Goal: Transaction & Acquisition: Purchase product/service

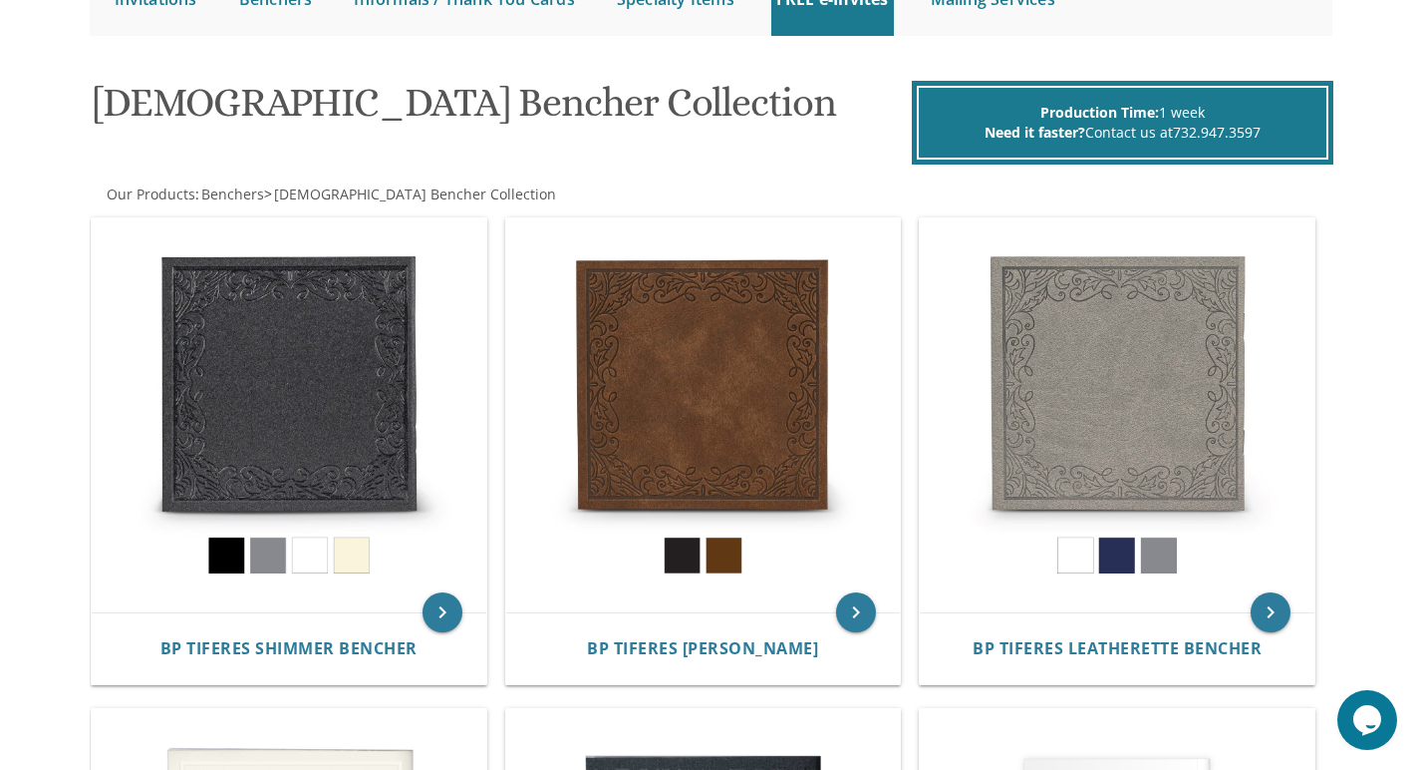
scroll to position [394, 0]
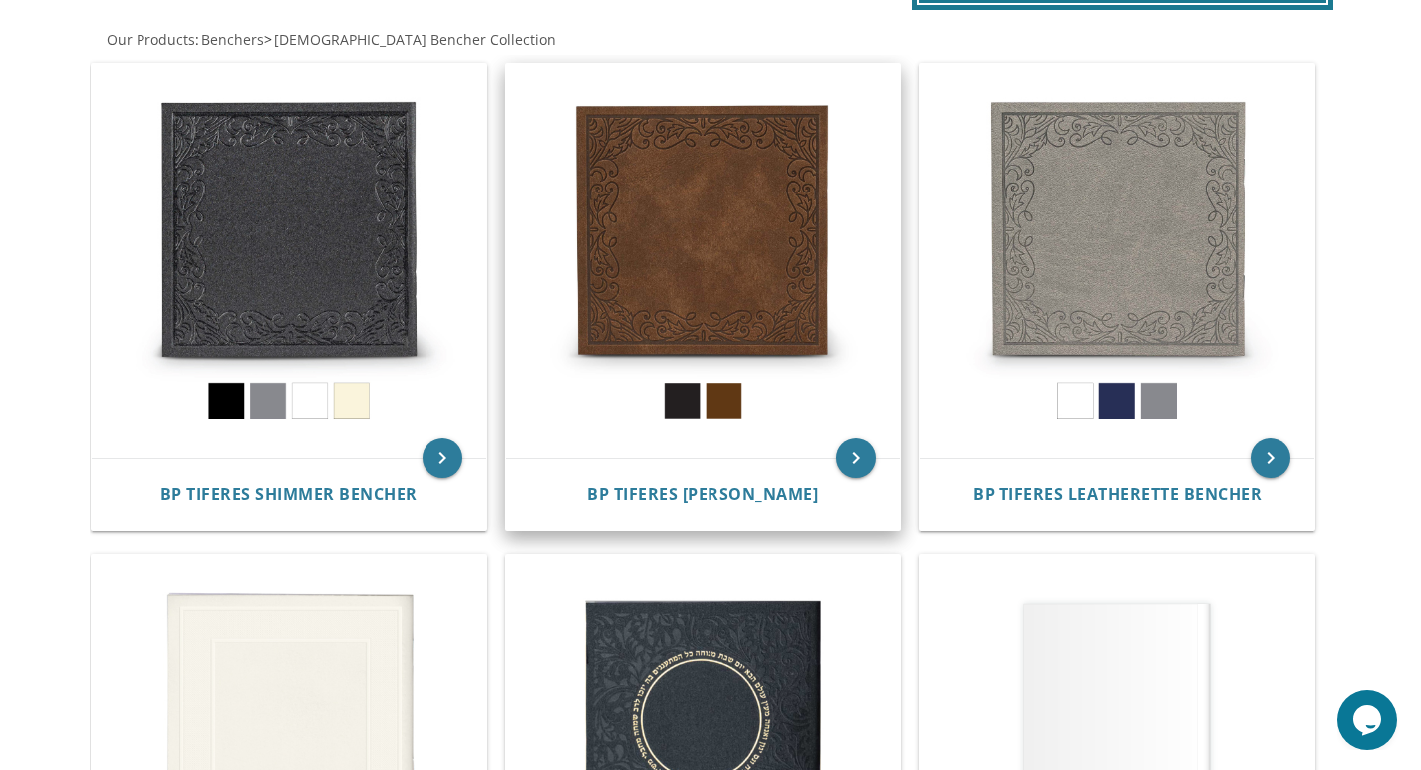
click at [729, 186] on img at bounding box center [703, 261] width 395 height 395
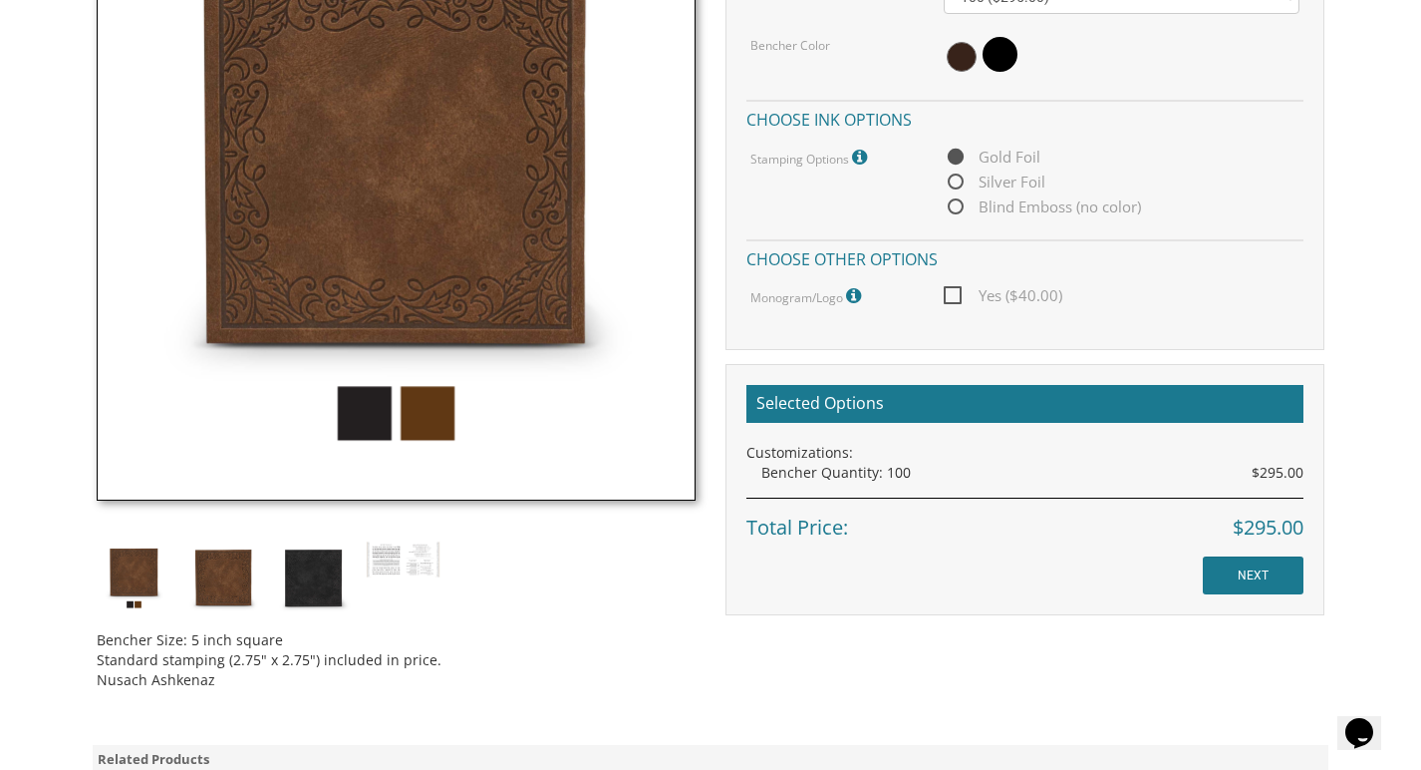
scroll to position [691, 0]
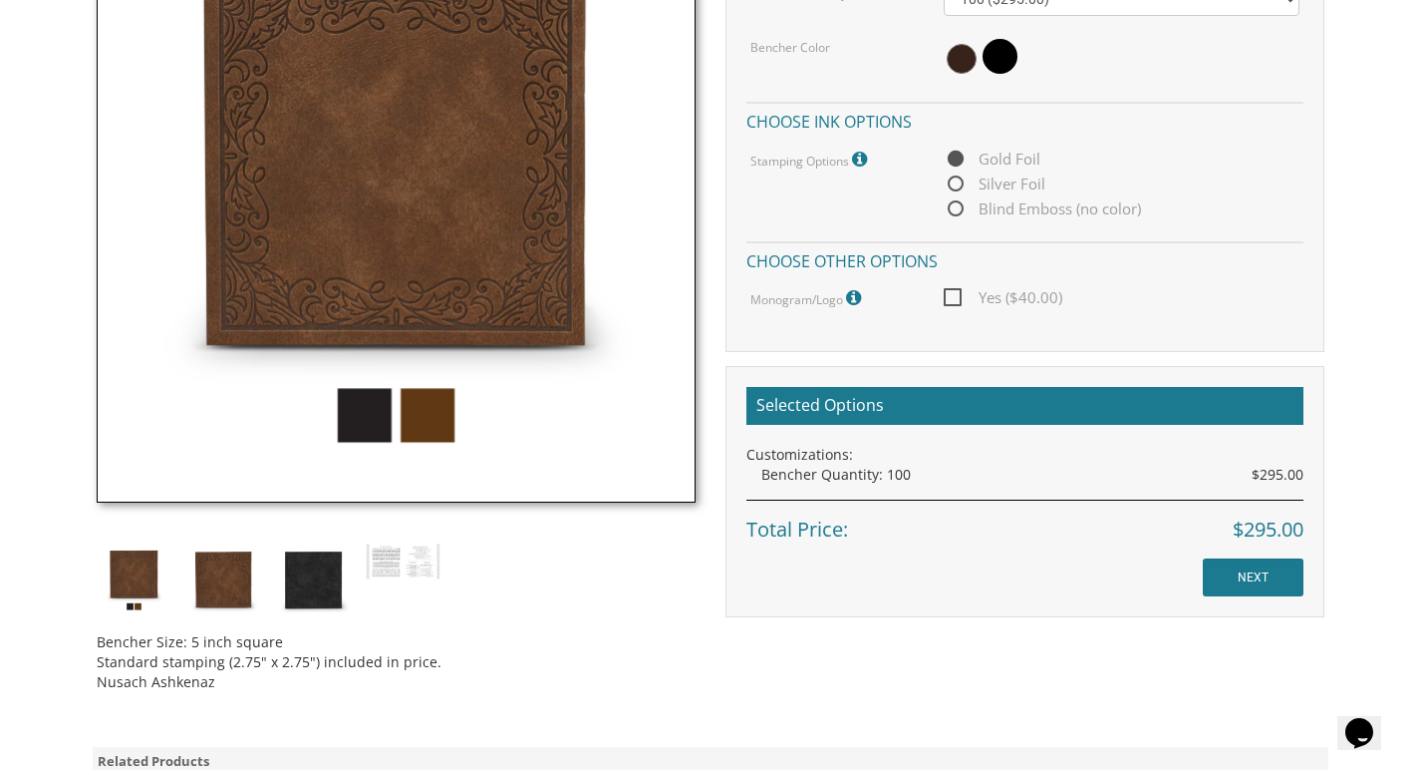
click at [950, 200] on span "Blind Emboss (no color)" at bounding box center [1042, 208] width 197 height 25
click at [950, 203] on input "Blind Emboss (no color)" at bounding box center [950, 209] width 13 height 13
radio input "true"
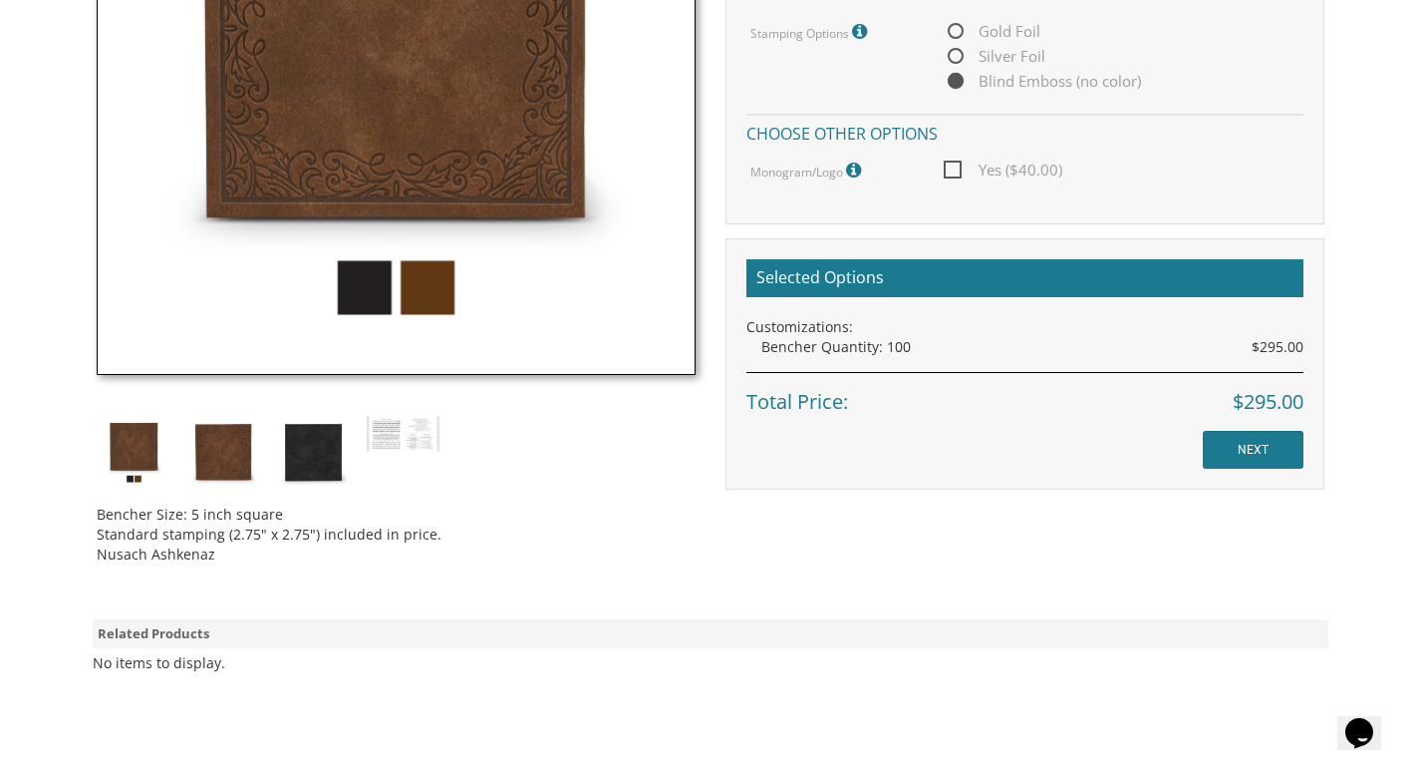
scroll to position [834, 0]
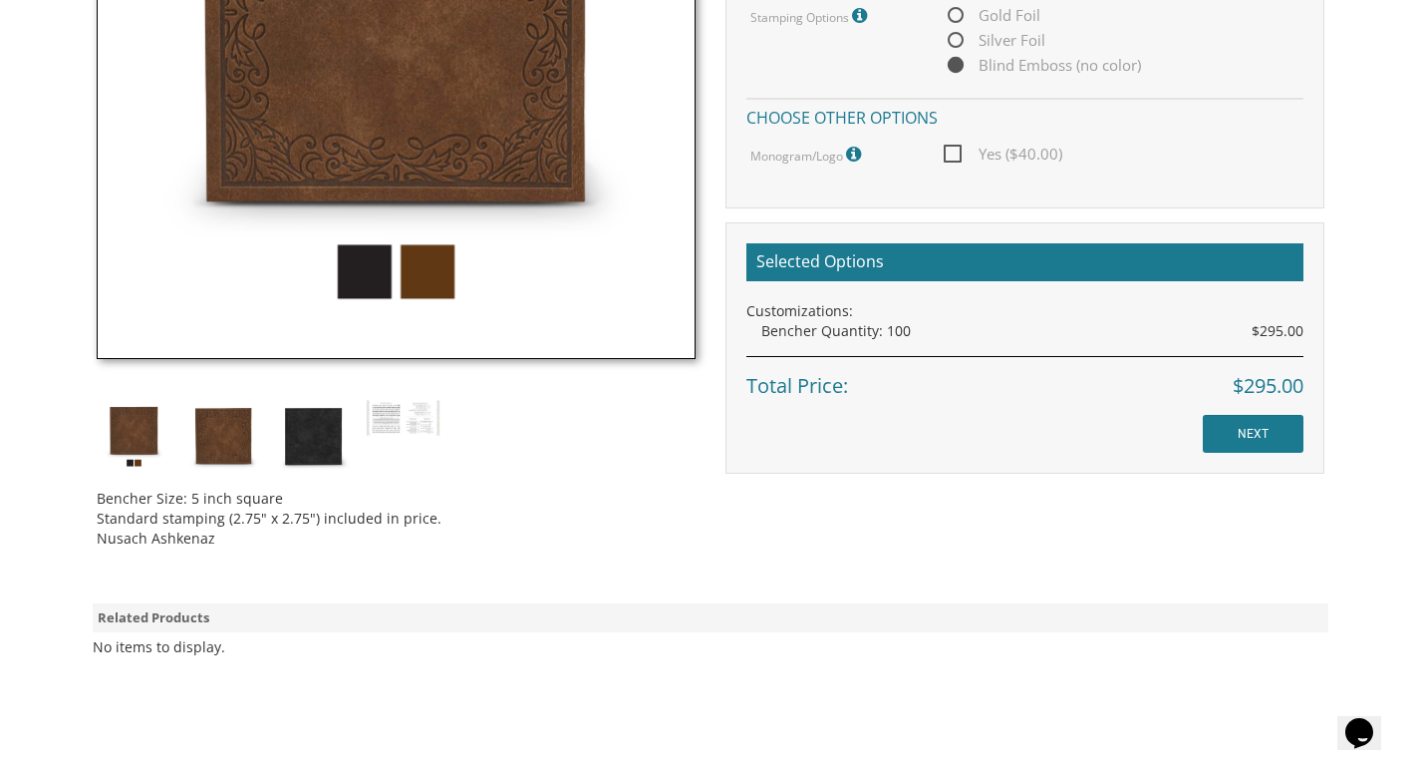
click at [1224, 434] on input "NEXT" at bounding box center [1253, 434] width 101 height 38
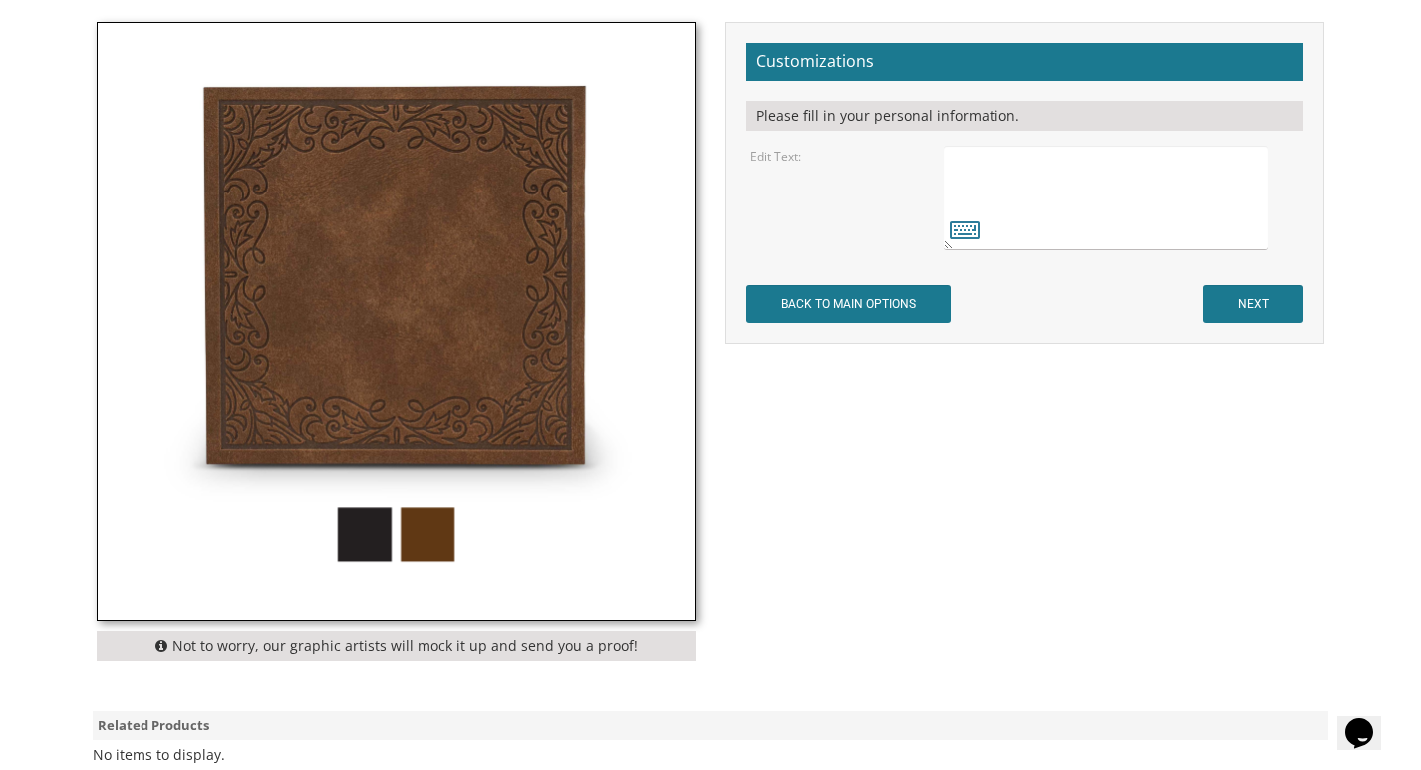
scroll to position [538, 0]
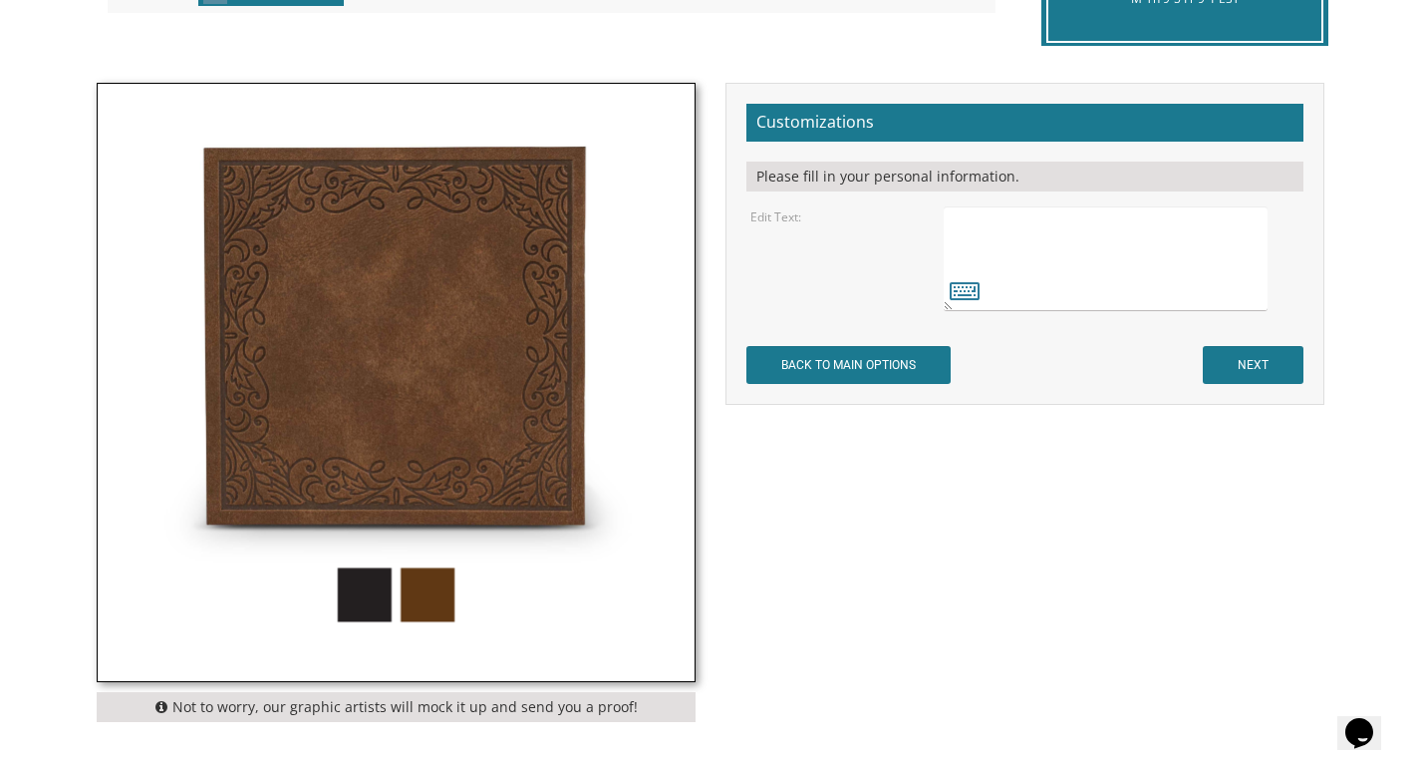
click at [906, 366] on input "BACK TO MAIN OPTIONS" at bounding box center [849, 365] width 204 height 38
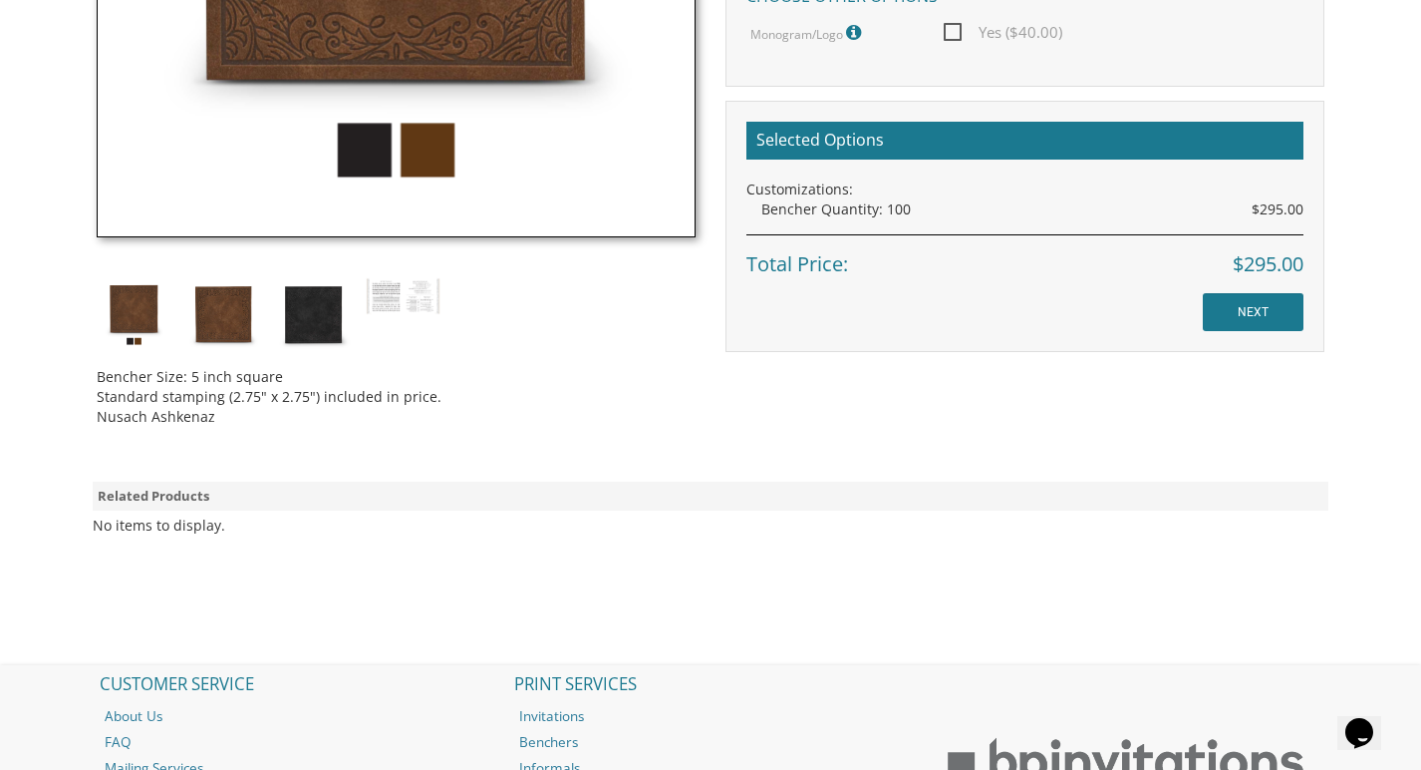
scroll to position [992, 0]
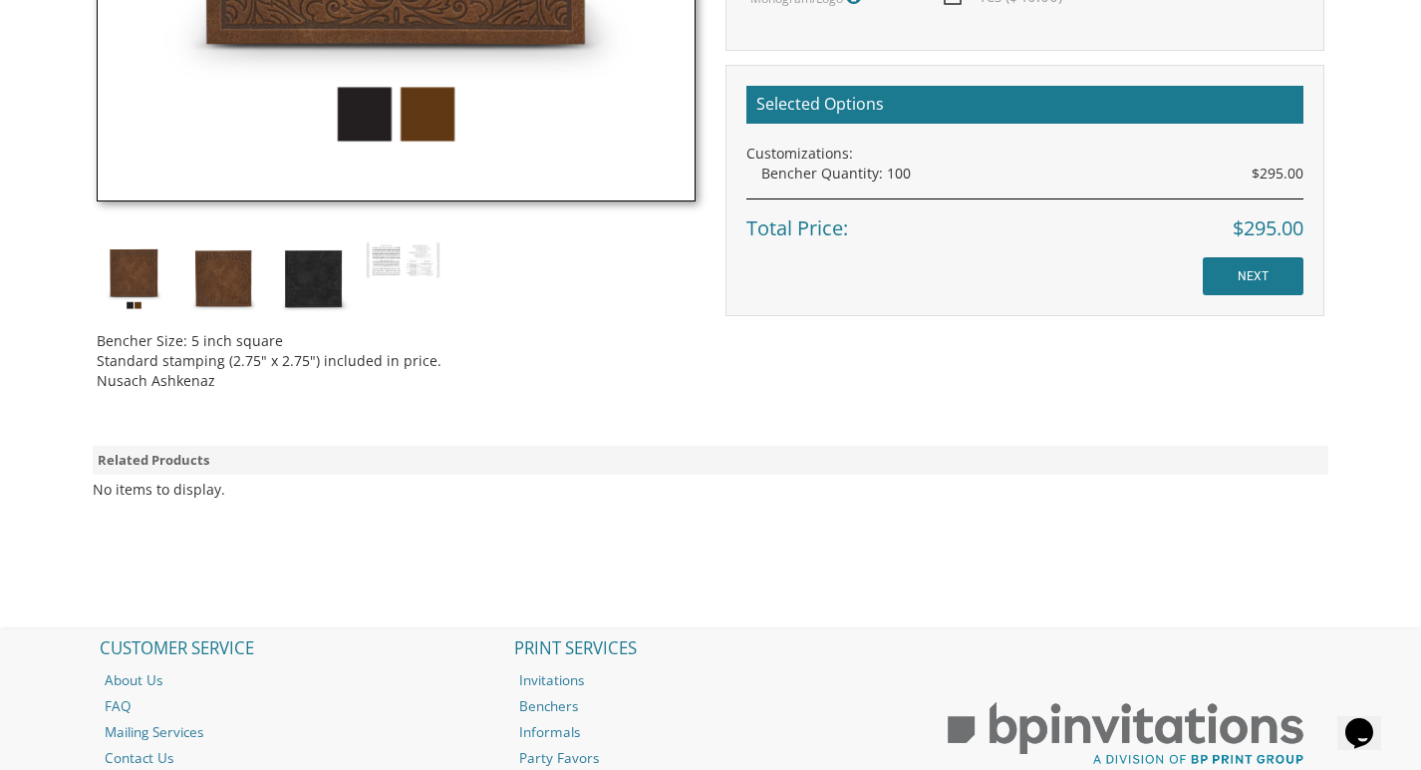
click at [1258, 268] on input "NEXT" at bounding box center [1253, 276] width 101 height 38
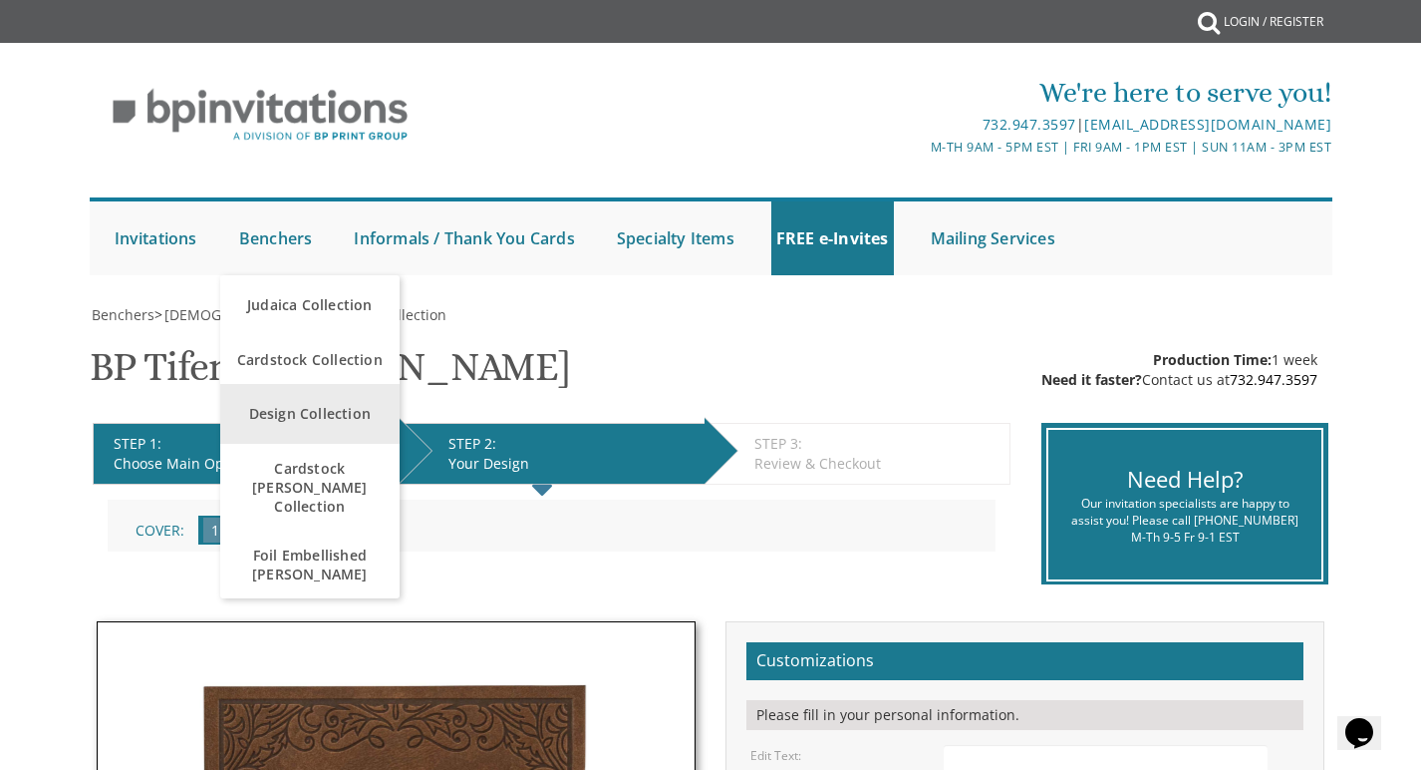
click at [302, 423] on link "Design Collection" at bounding box center [309, 414] width 179 height 60
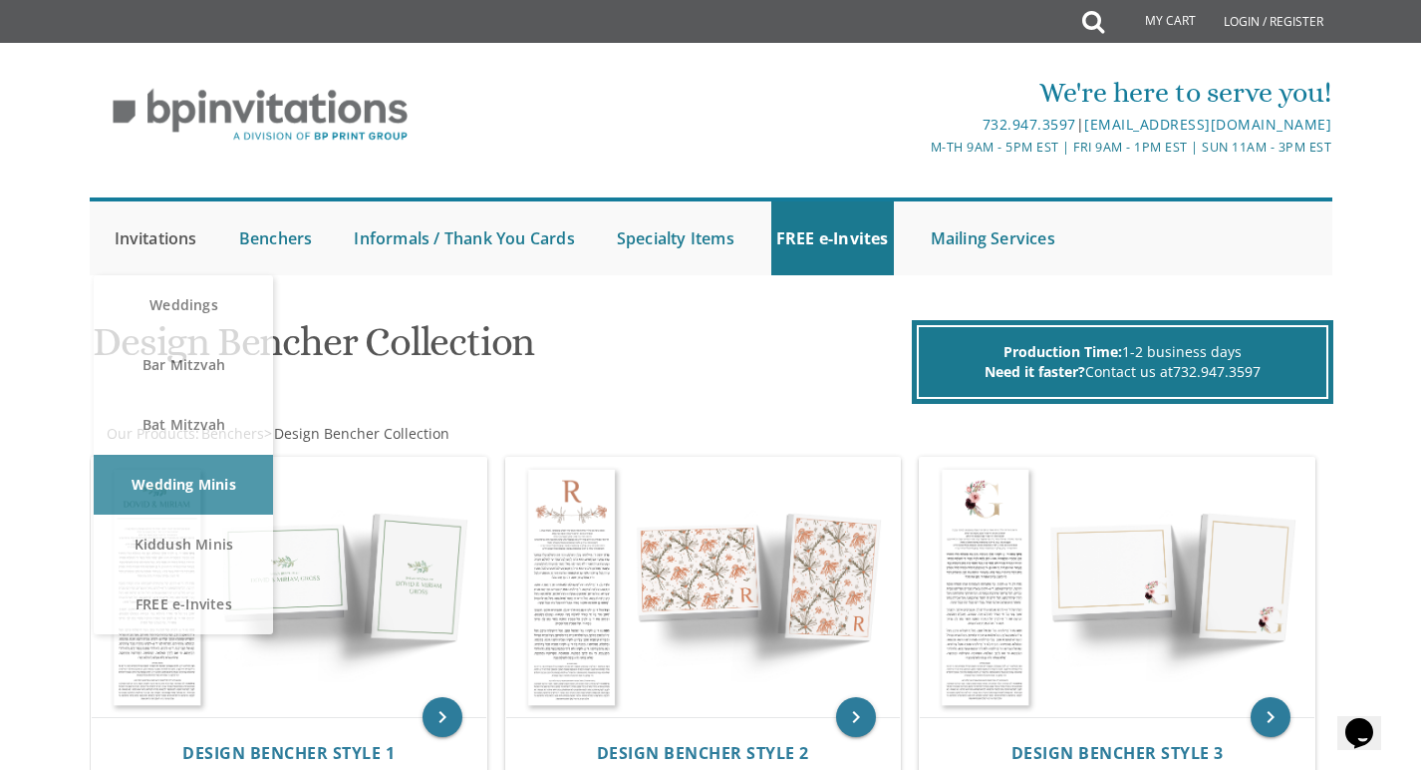
click at [158, 234] on link "Invitations" at bounding box center [156, 238] width 93 height 74
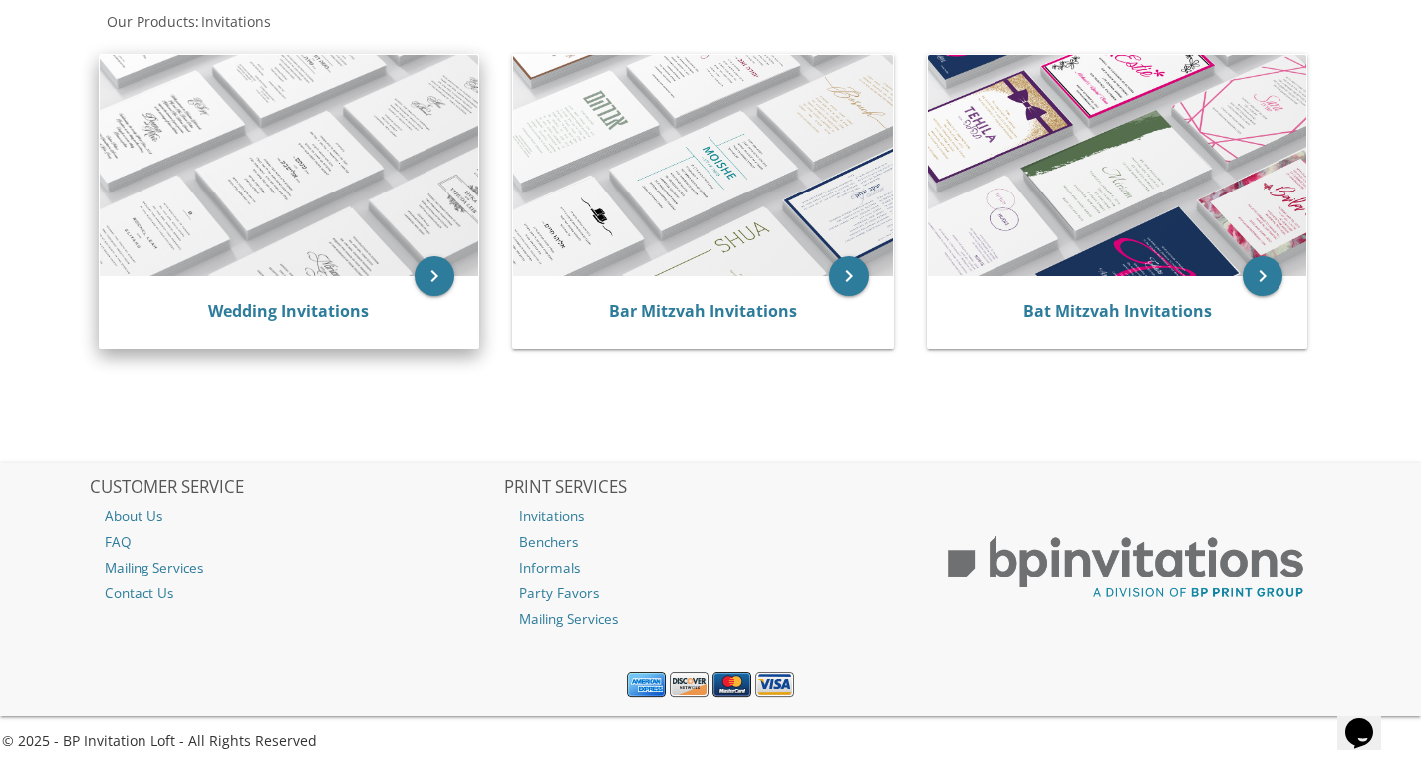
scroll to position [391, 0]
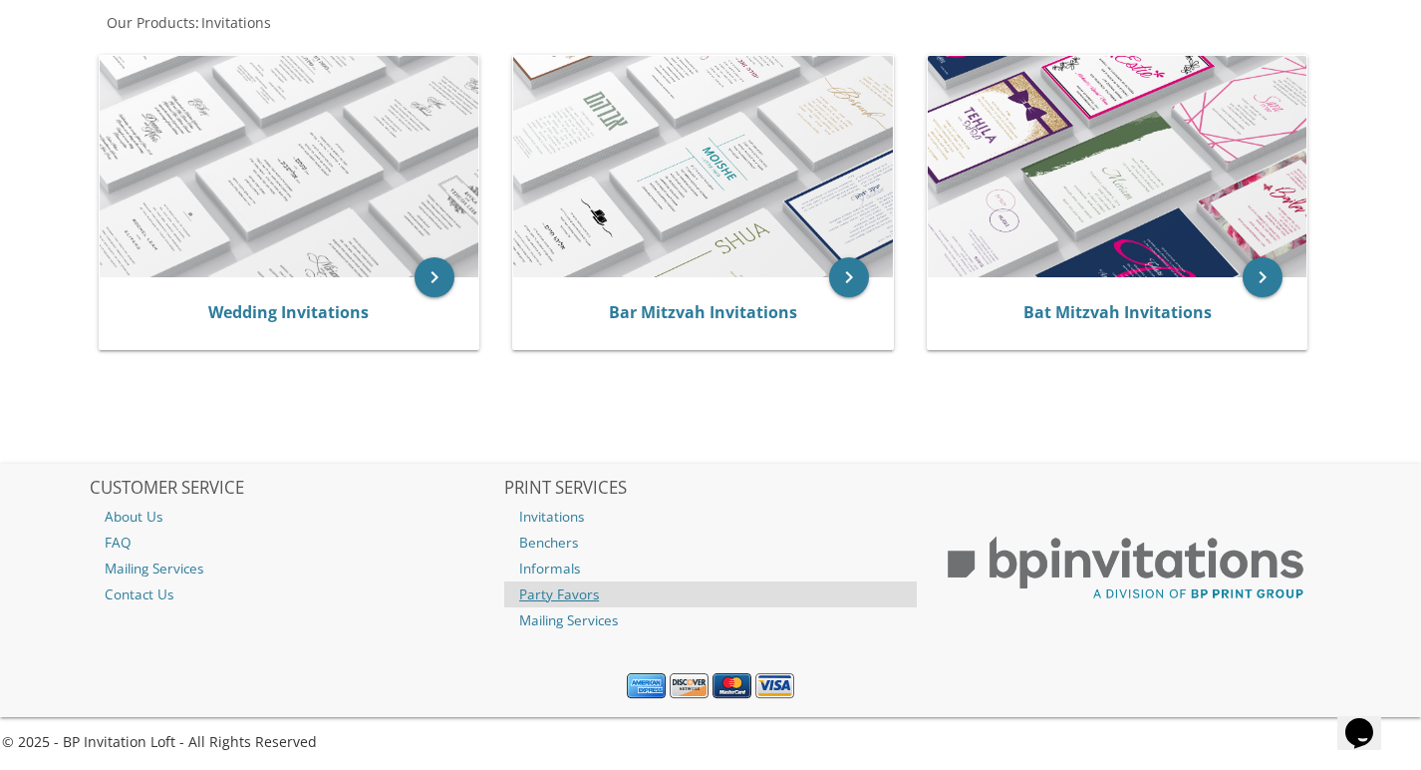
click at [570, 595] on link "Party Favors" at bounding box center [710, 594] width 413 height 26
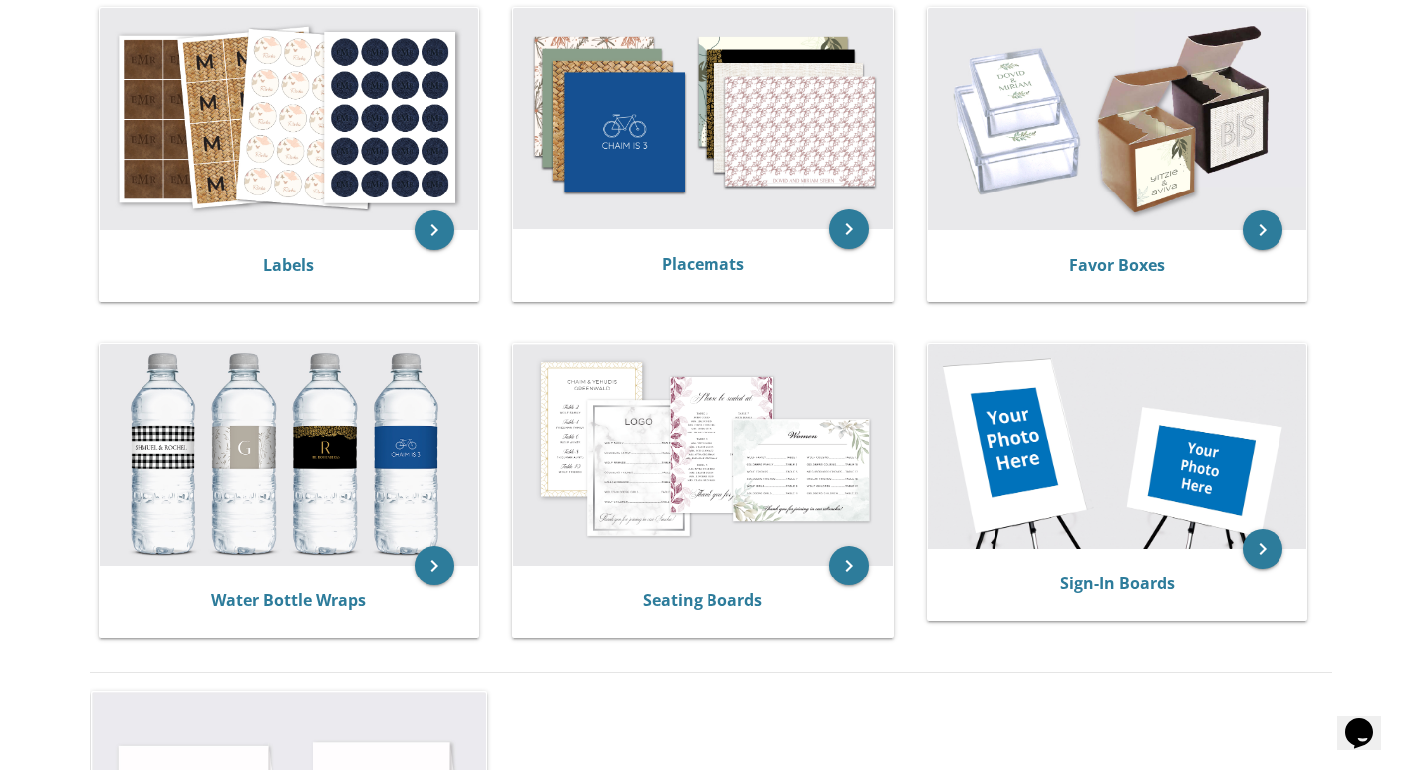
scroll to position [776, 0]
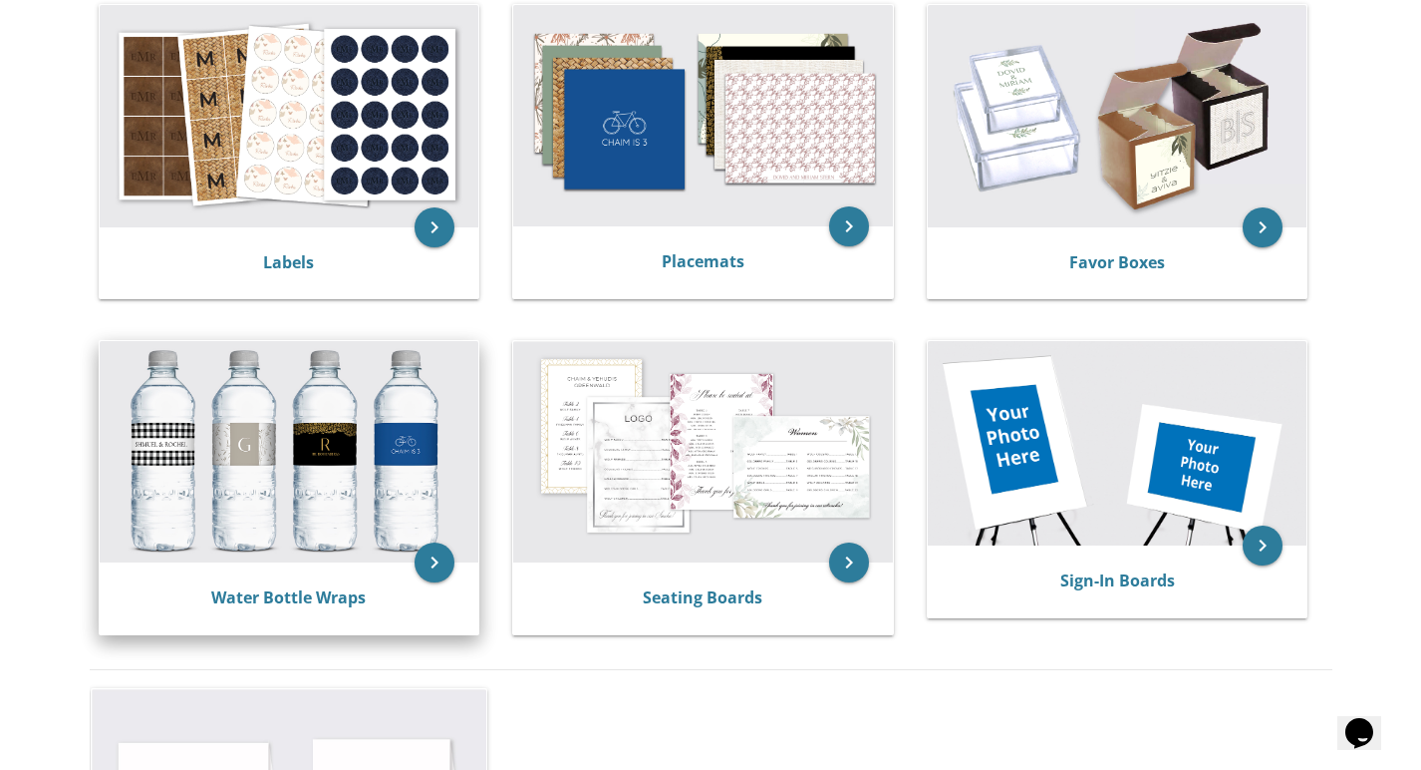
click at [234, 453] on img at bounding box center [290, 451] width 380 height 221
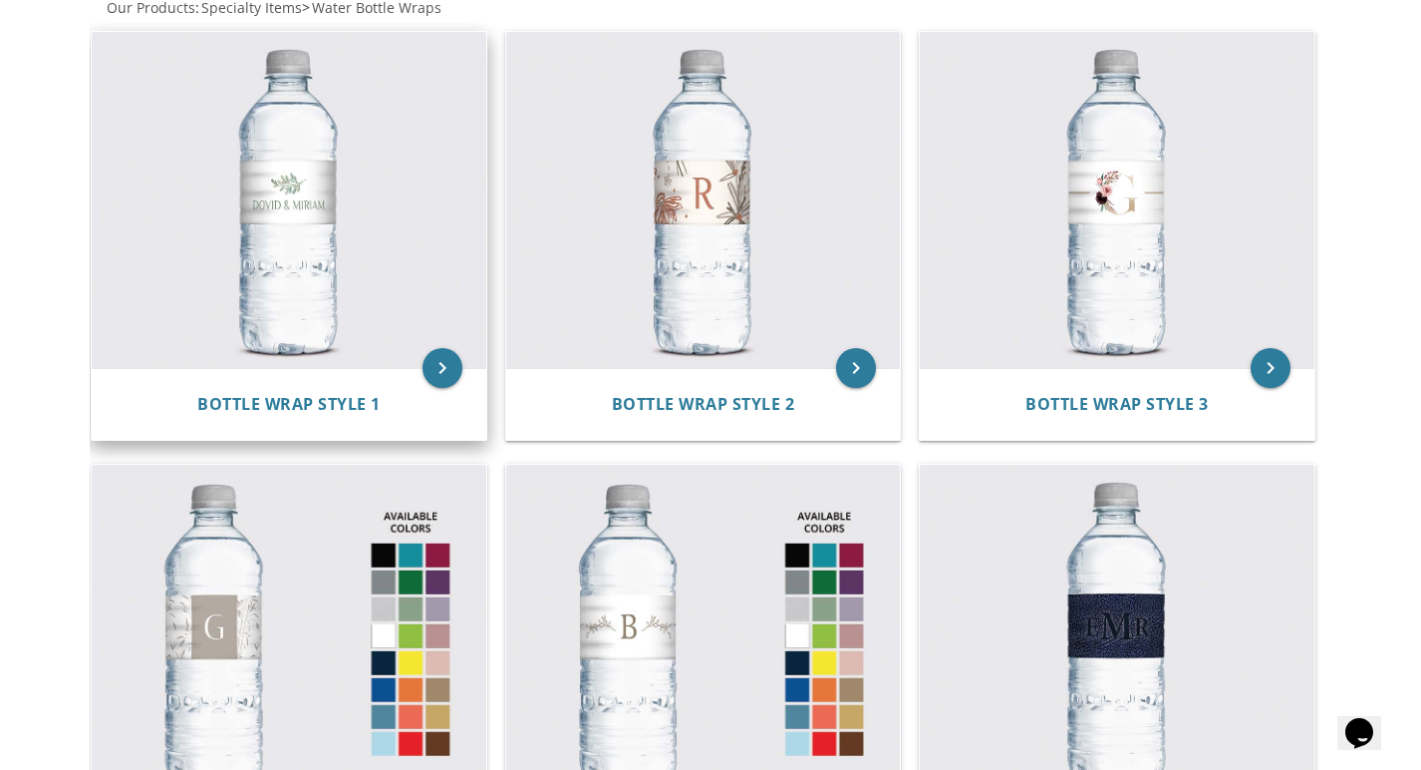
scroll to position [421, 0]
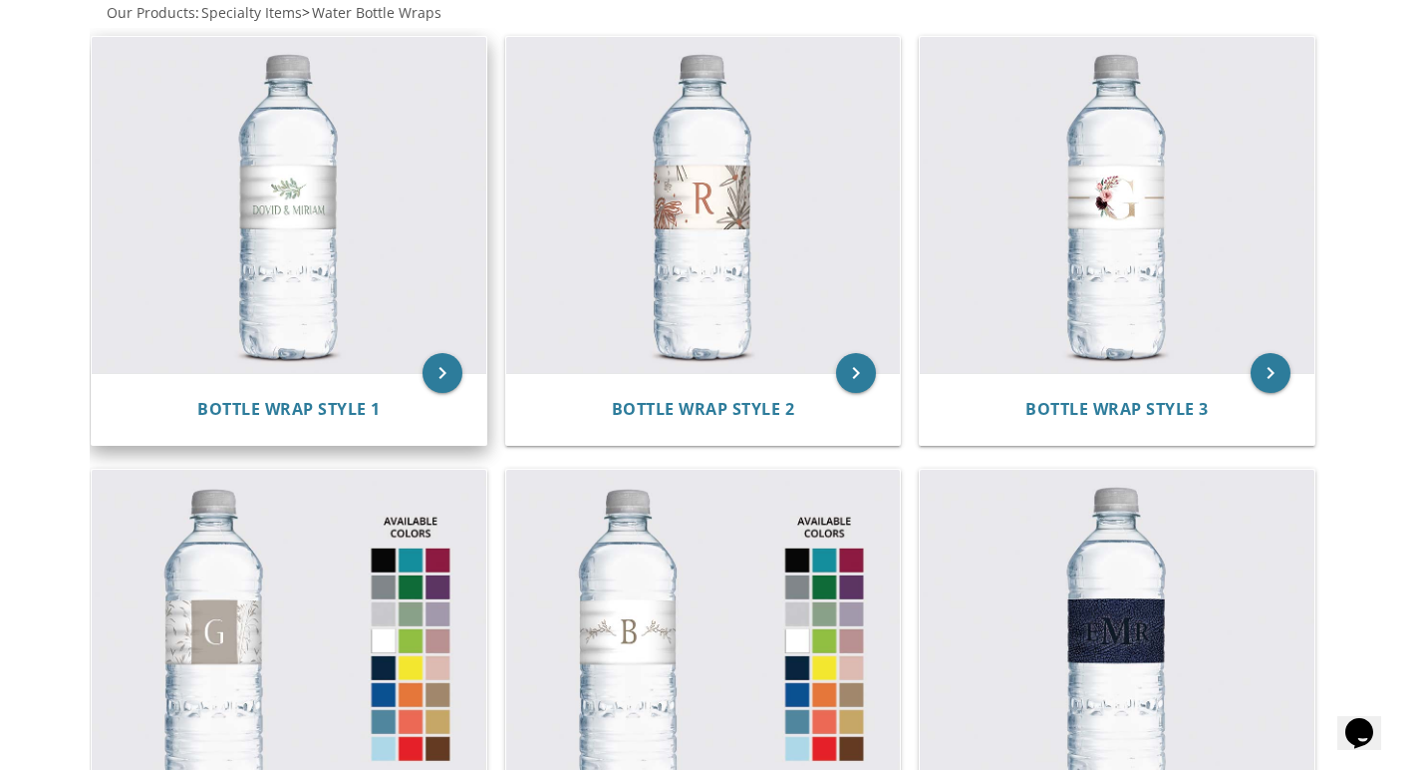
click at [410, 357] on img at bounding box center [289, 205] width 395 height 337
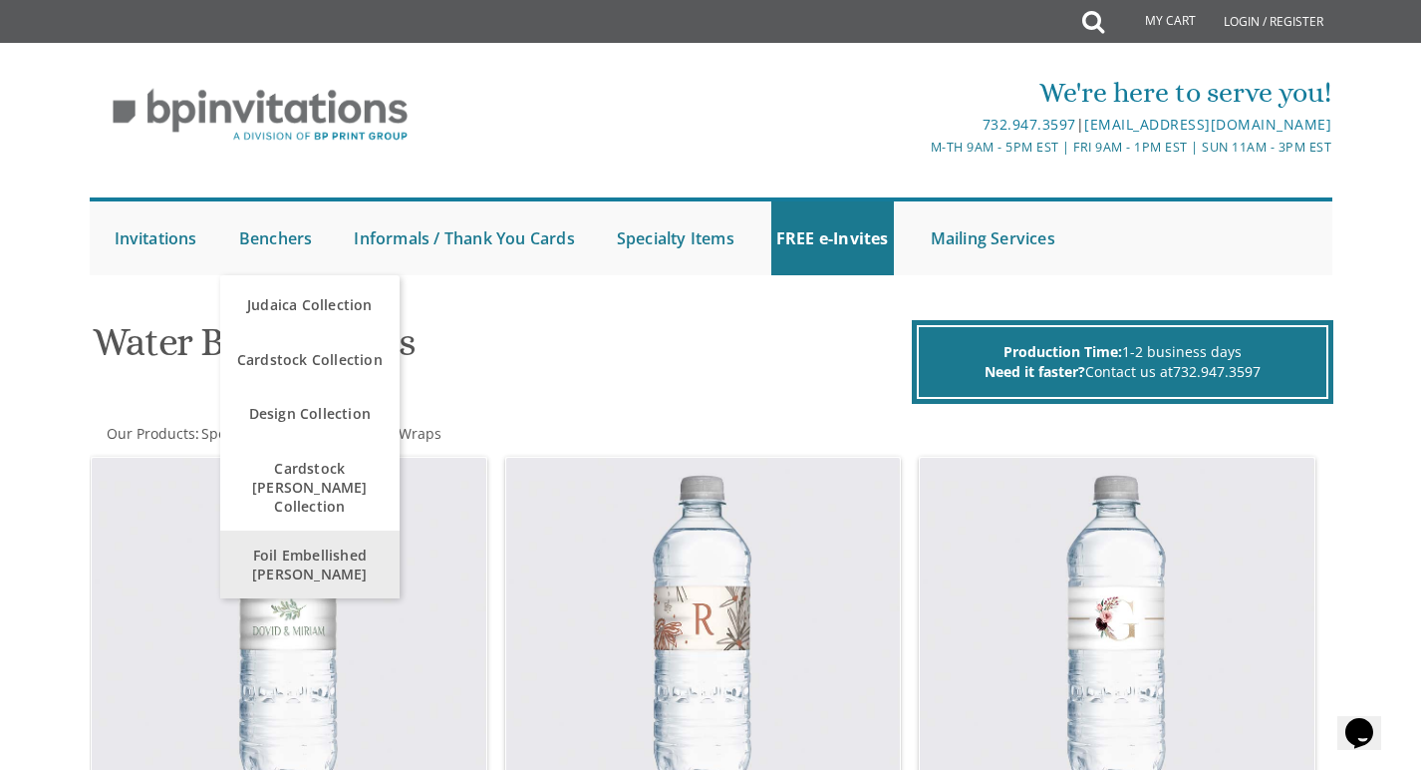
scroll to position [6, 0]
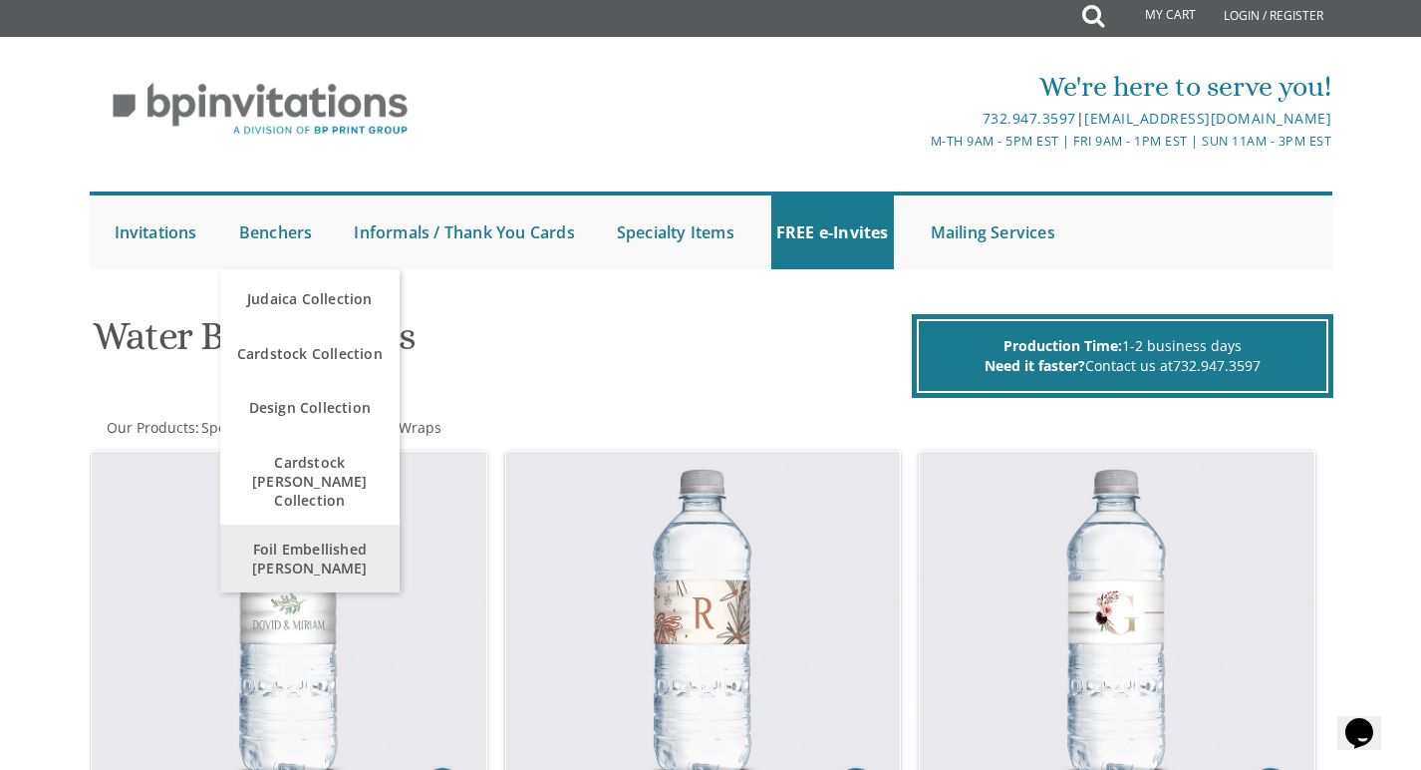
click at [324, 529] on span "Foil Embellished [PERSON_NAME]" at bounding box center [309, 558] width 169 height 58
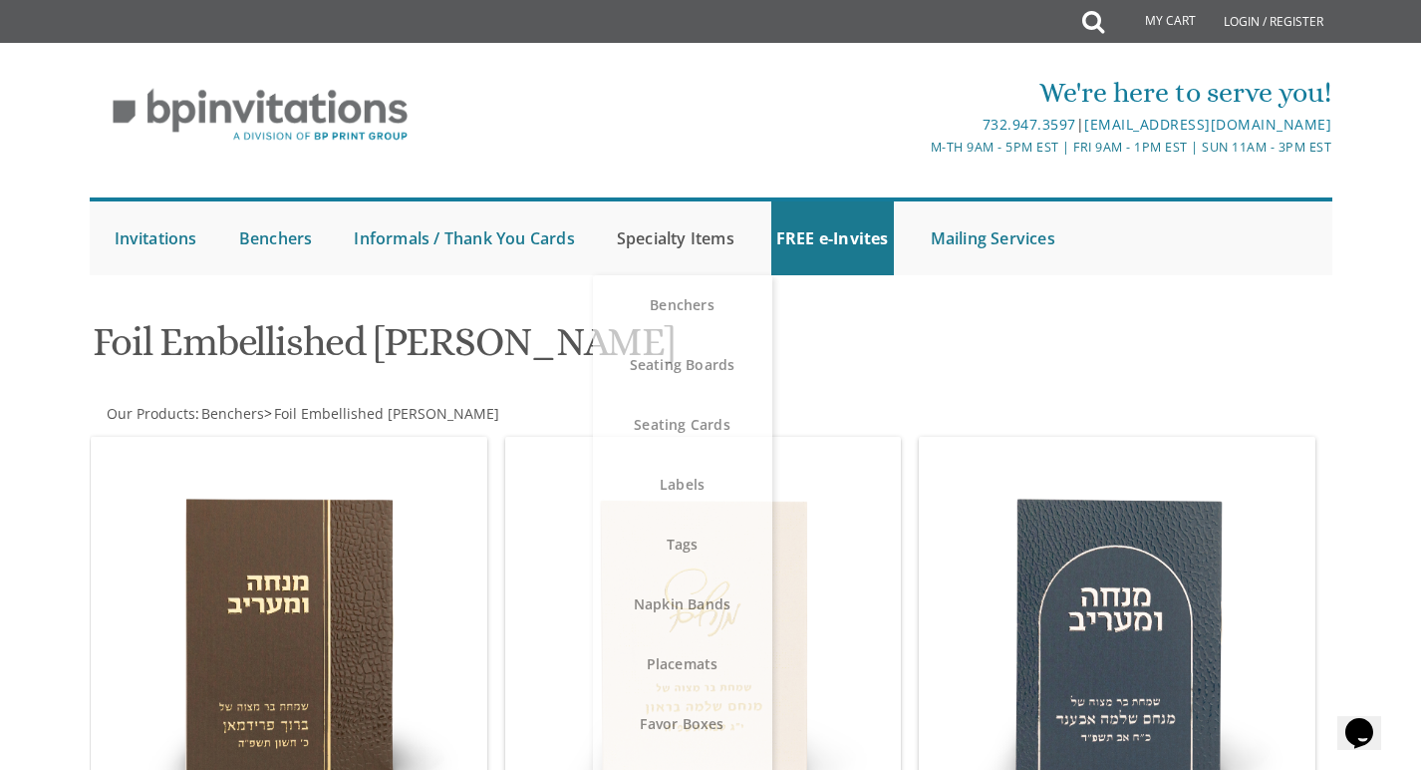
click at [674, 241] on link "Specialty Items" at bounding box center [676, 238] width 128 height 74
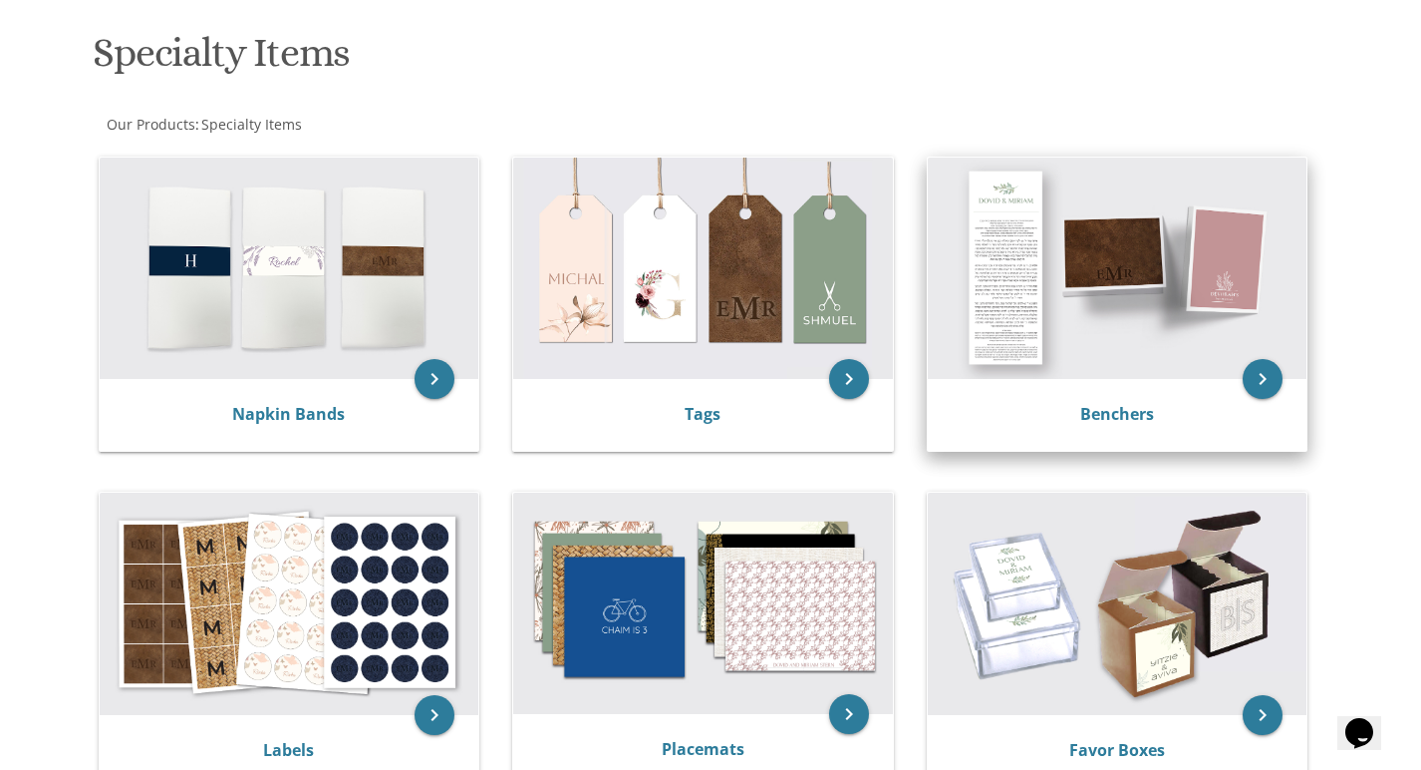
click at [1121, 345] on img at bounding box center [1118, 267] width 380 height 221
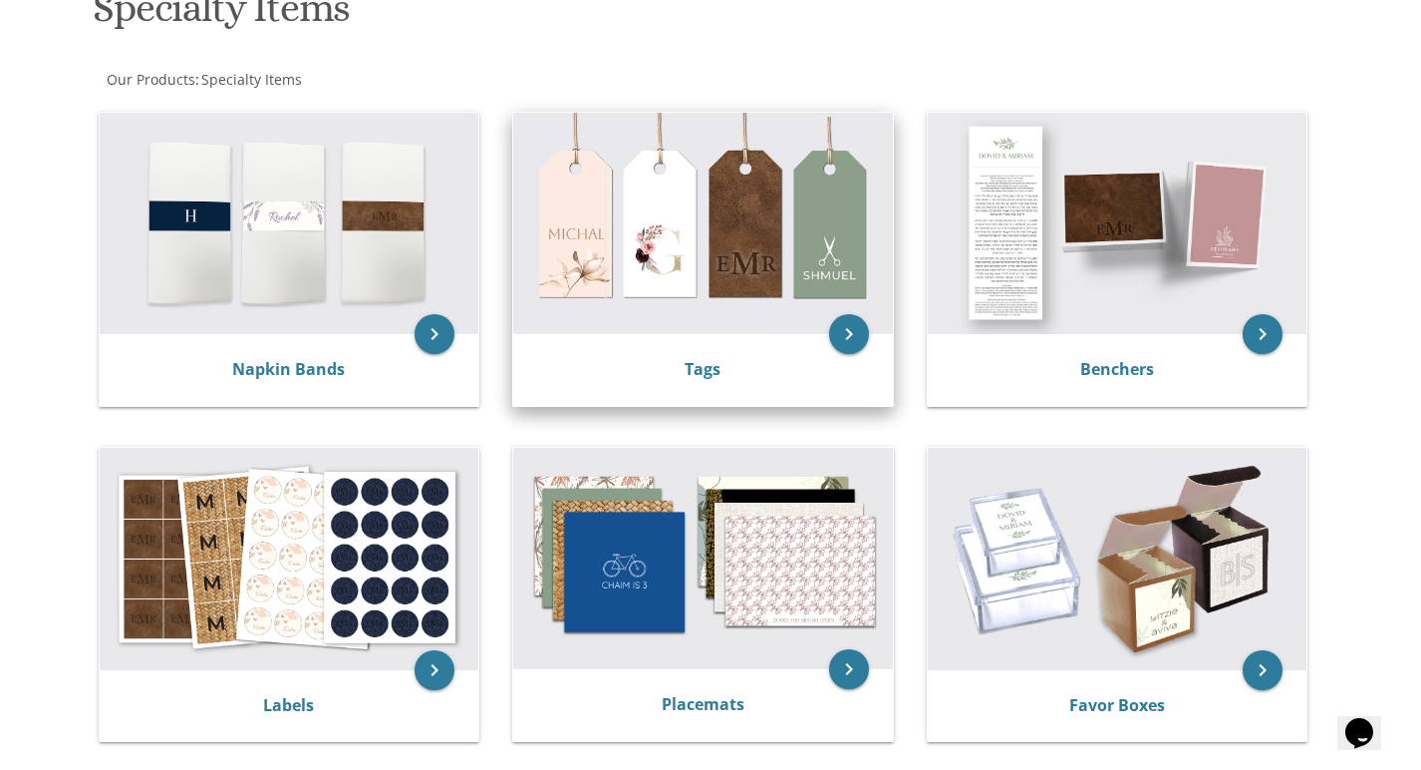
scroll to position [339, 0]
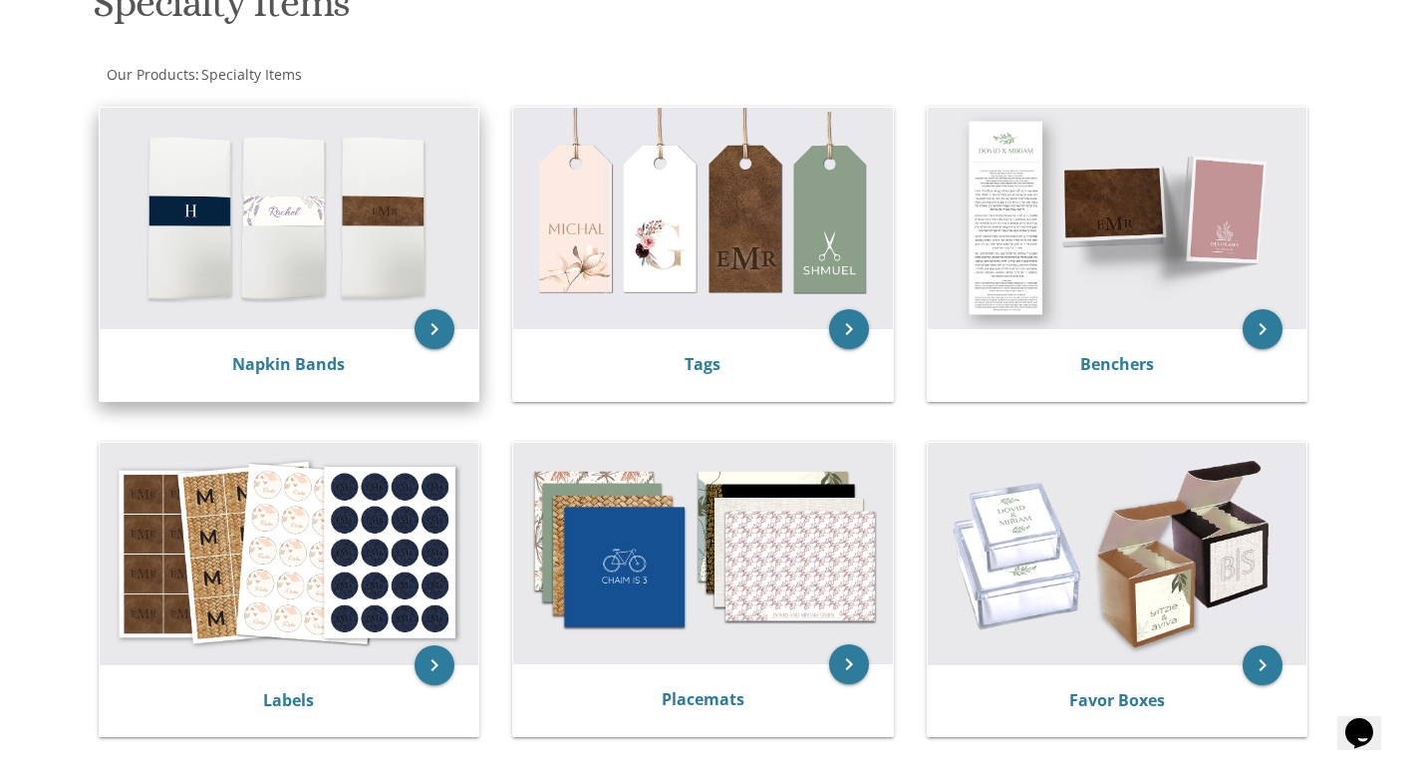
click at [321, 197] on img at bounding box center [290, 218] width 380 height 221
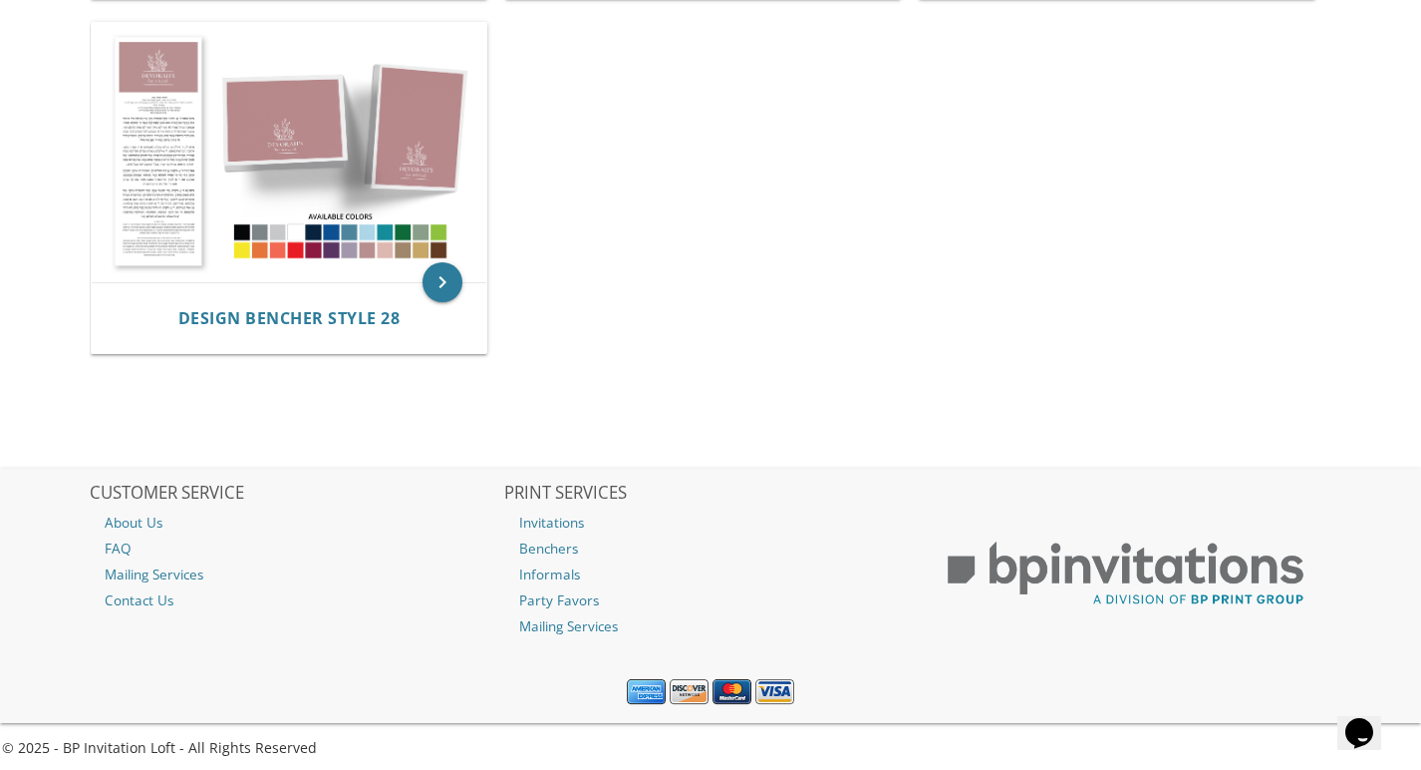
scroll to position [3629, 0]
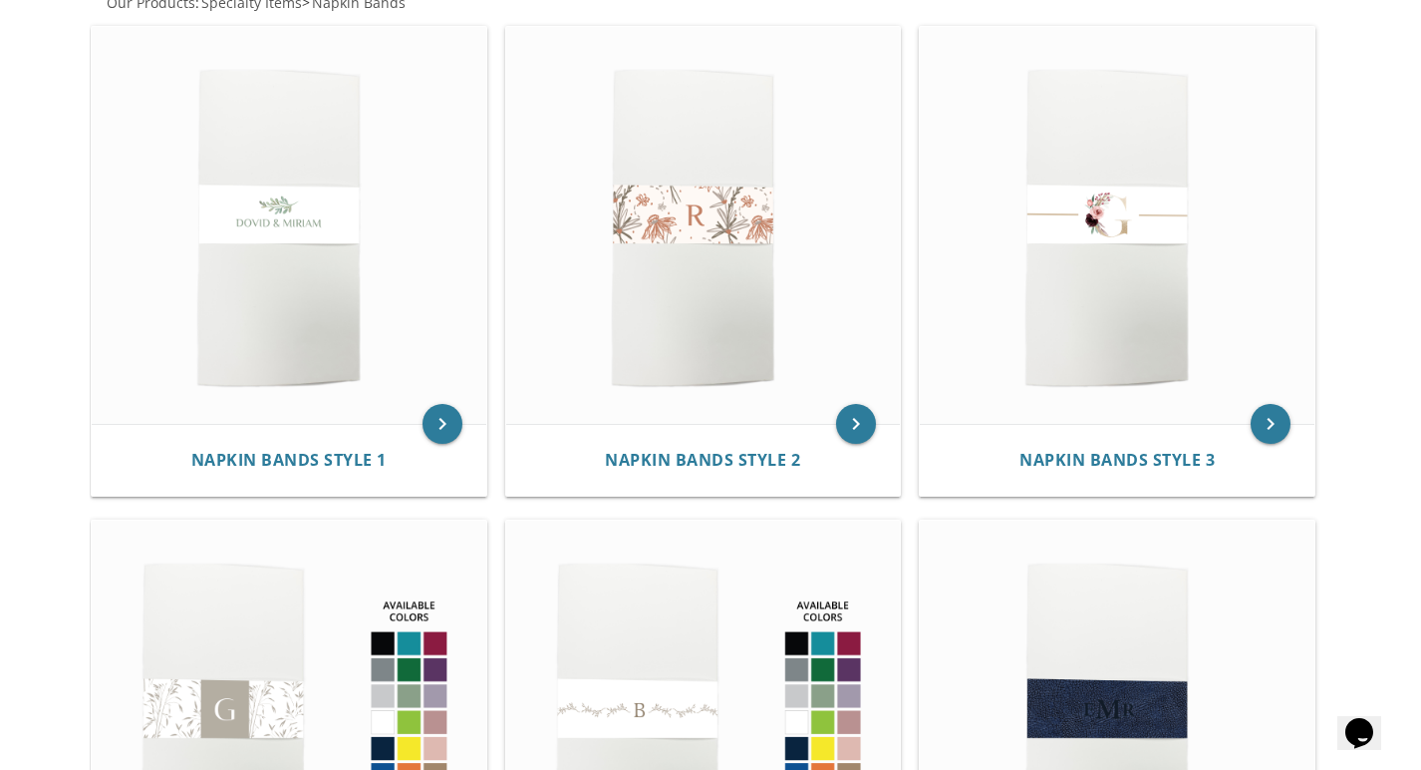
scroll to position [363, 0]
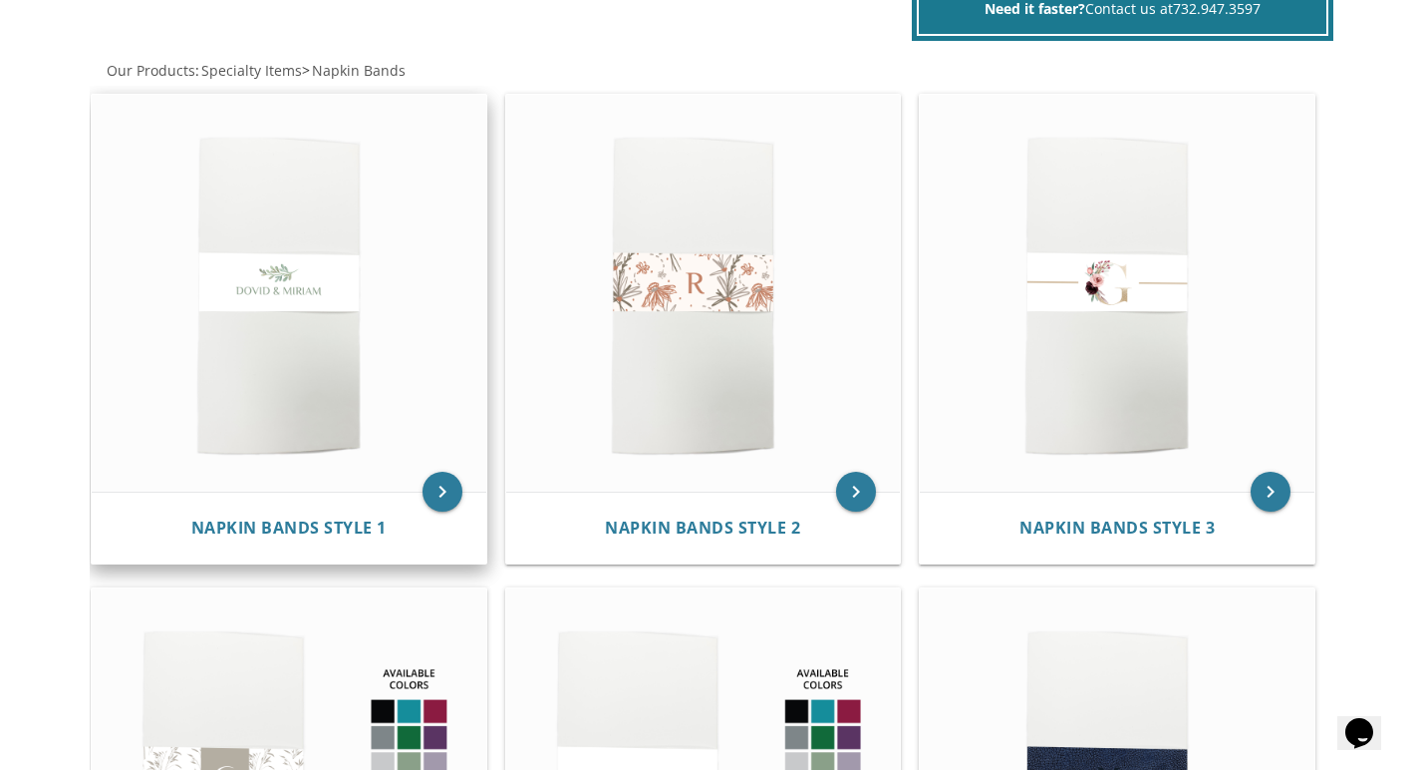
click at [379, 279] on img at bounding box center [289, 294] width 395 height 398
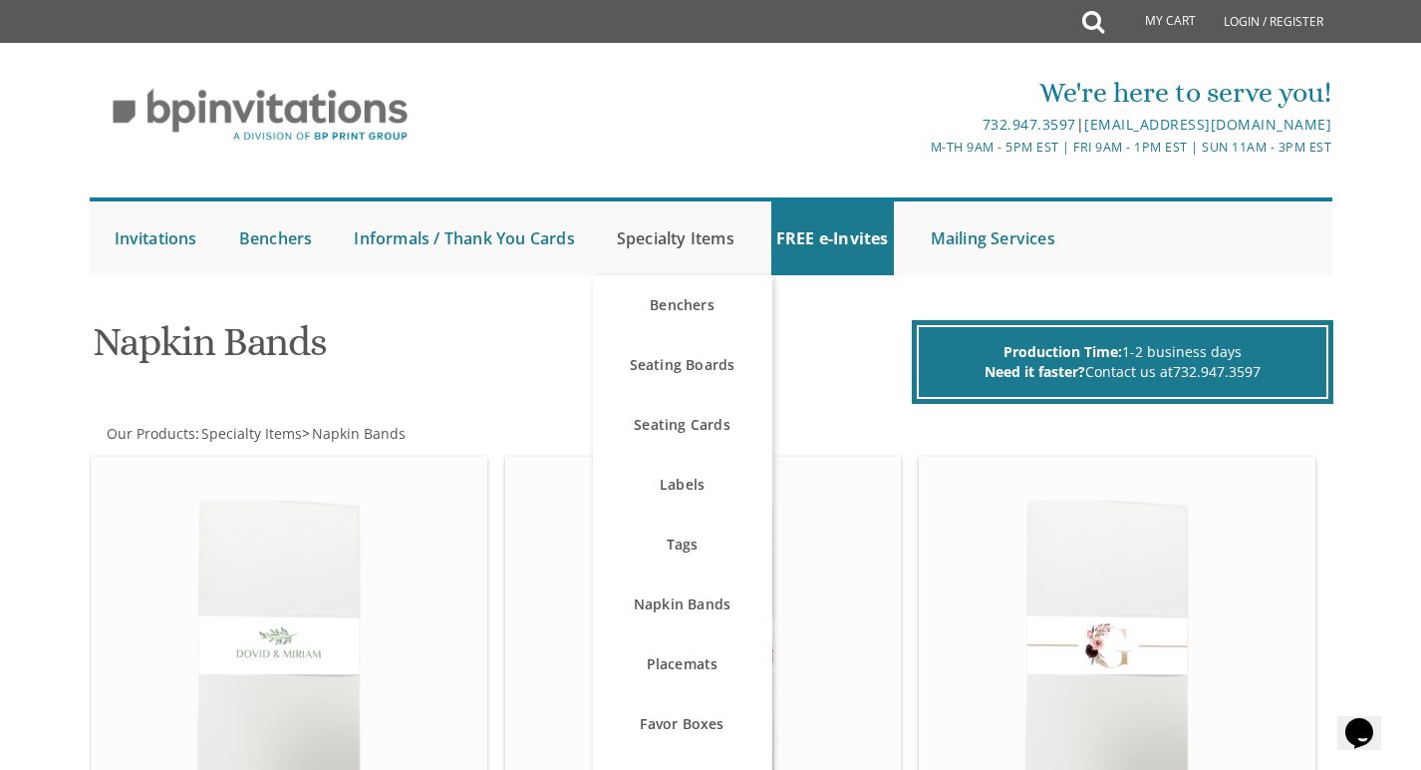
scroll to position [32, 0]
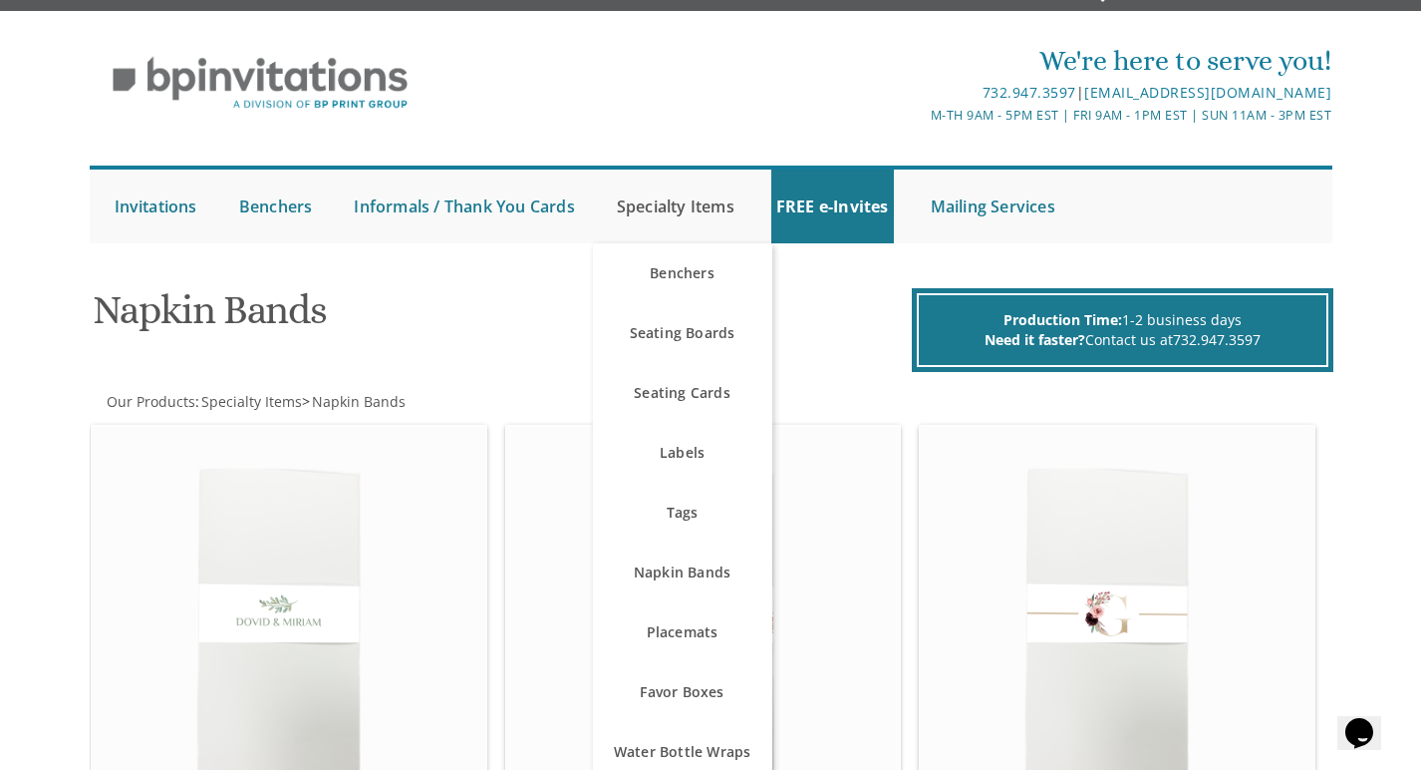
click at [708, 210] on link "Specialty Items" at bounding box center [676, 206] width 128 height 74
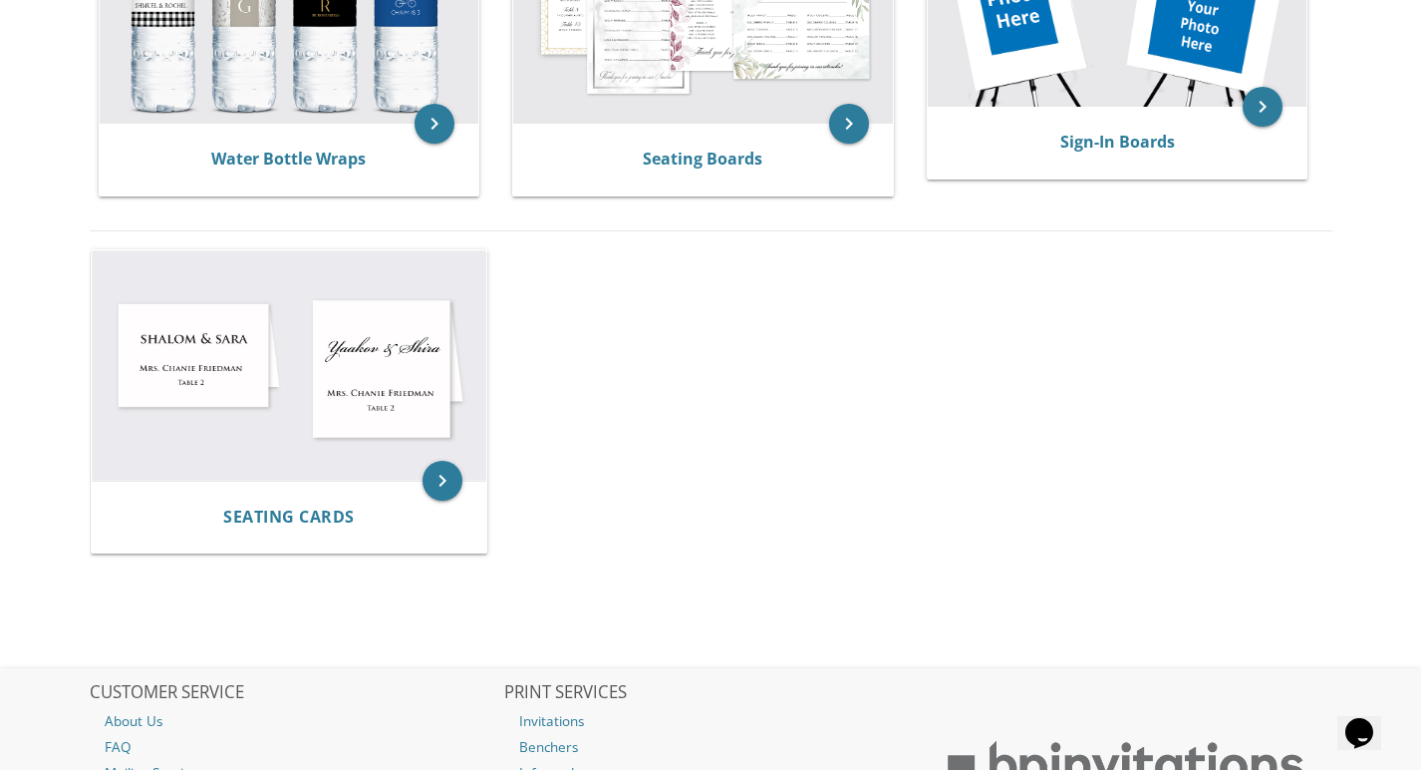
scroll to position [1230, 0]
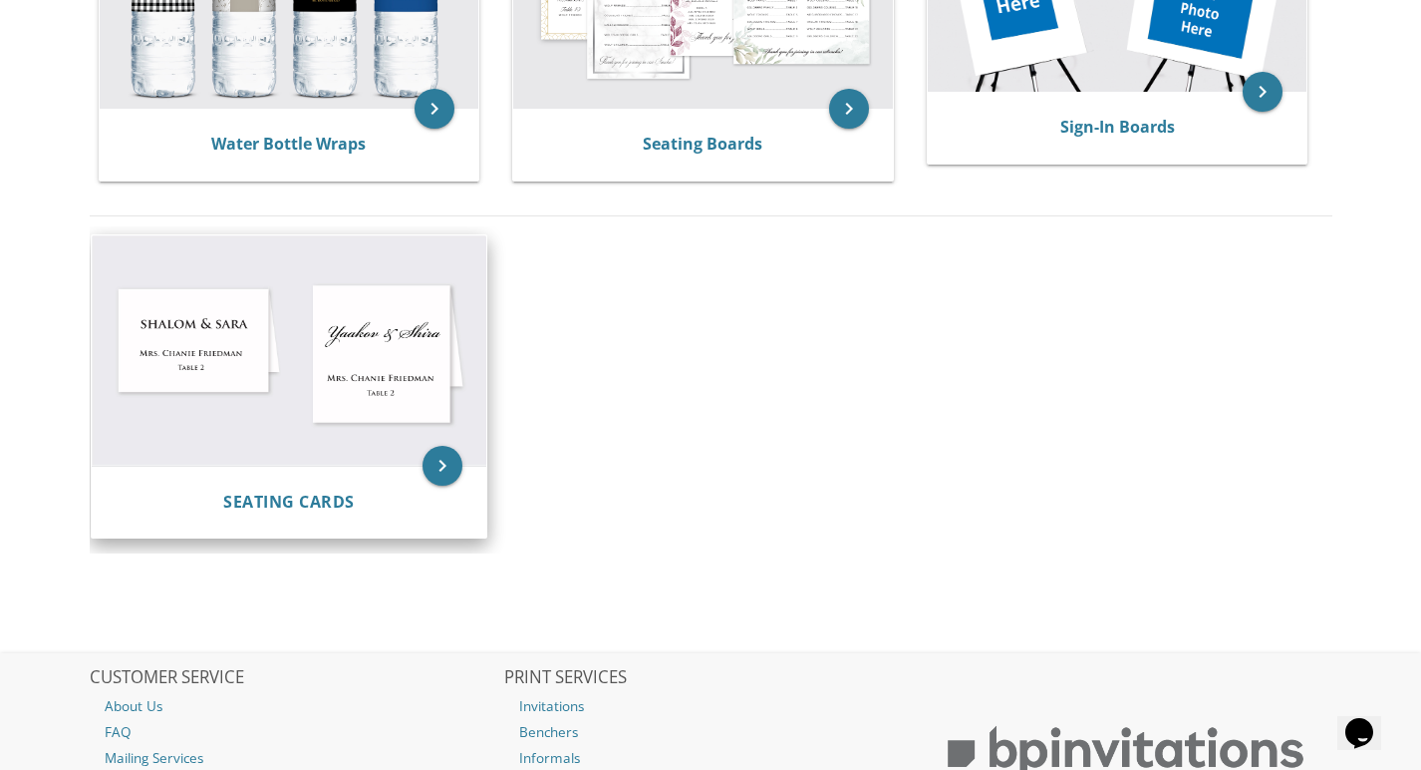
click at [319, 323] on img at bounding box center [289, 350] width 395 height 230
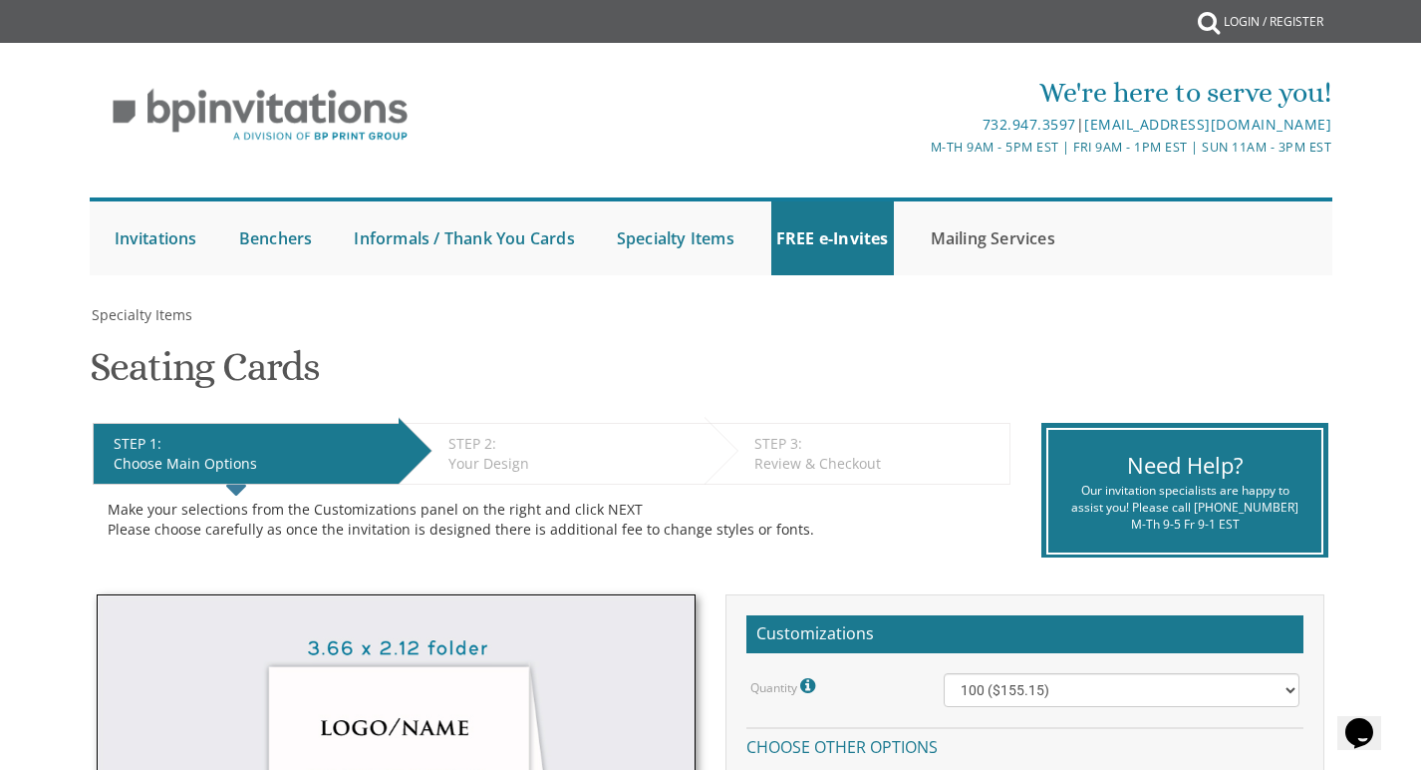
click at [1018, 238] on link "Mailing Services" at bounding box center [993, 238] width 135 height 74
drag, startPoint x: 289, startPoint y: 232, endPoint x: 694, endPoint y: 150, distance: 413.1
click at [290, 232] on link "Benchers" at bounding box center [276, 238] width 84 height 74
click at [659, 150] on div "M-Th 9am - 5pm EST | Fri 9am - 1pm EST | Sun 11am - 3pm EST" at bounding box center [917, 147] width 827 height 21
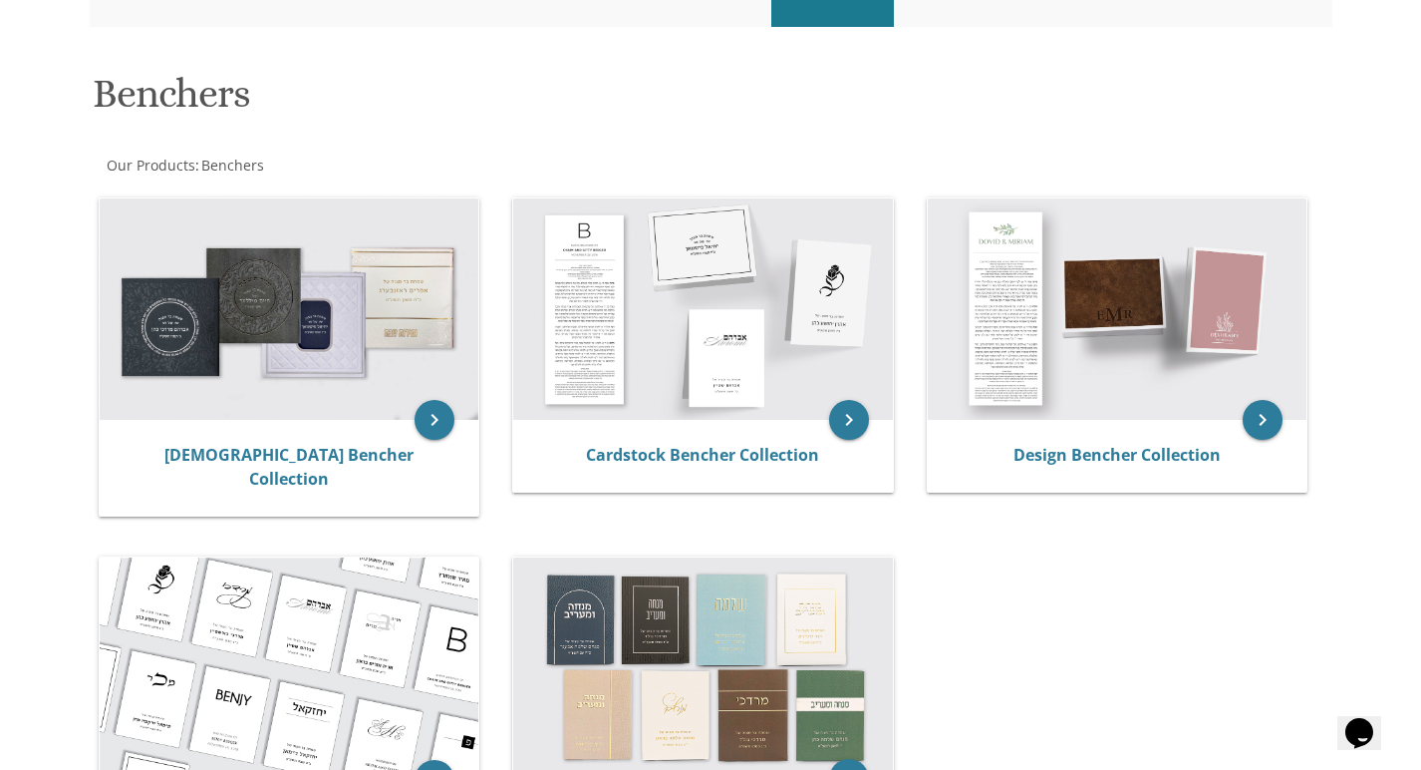
click at [357, 280] on img at bounding box center [290, 308] width 380 height 221
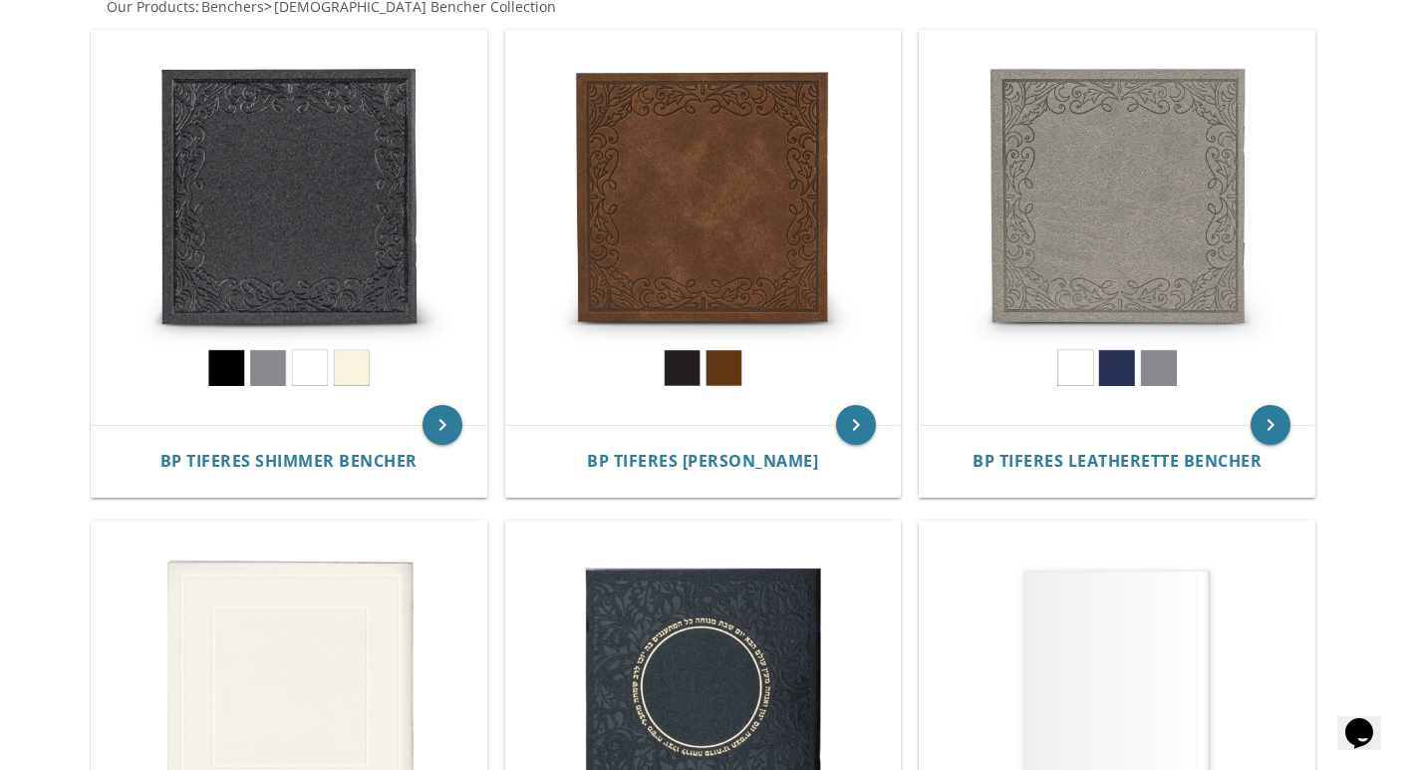
scroll to position [413, 0]
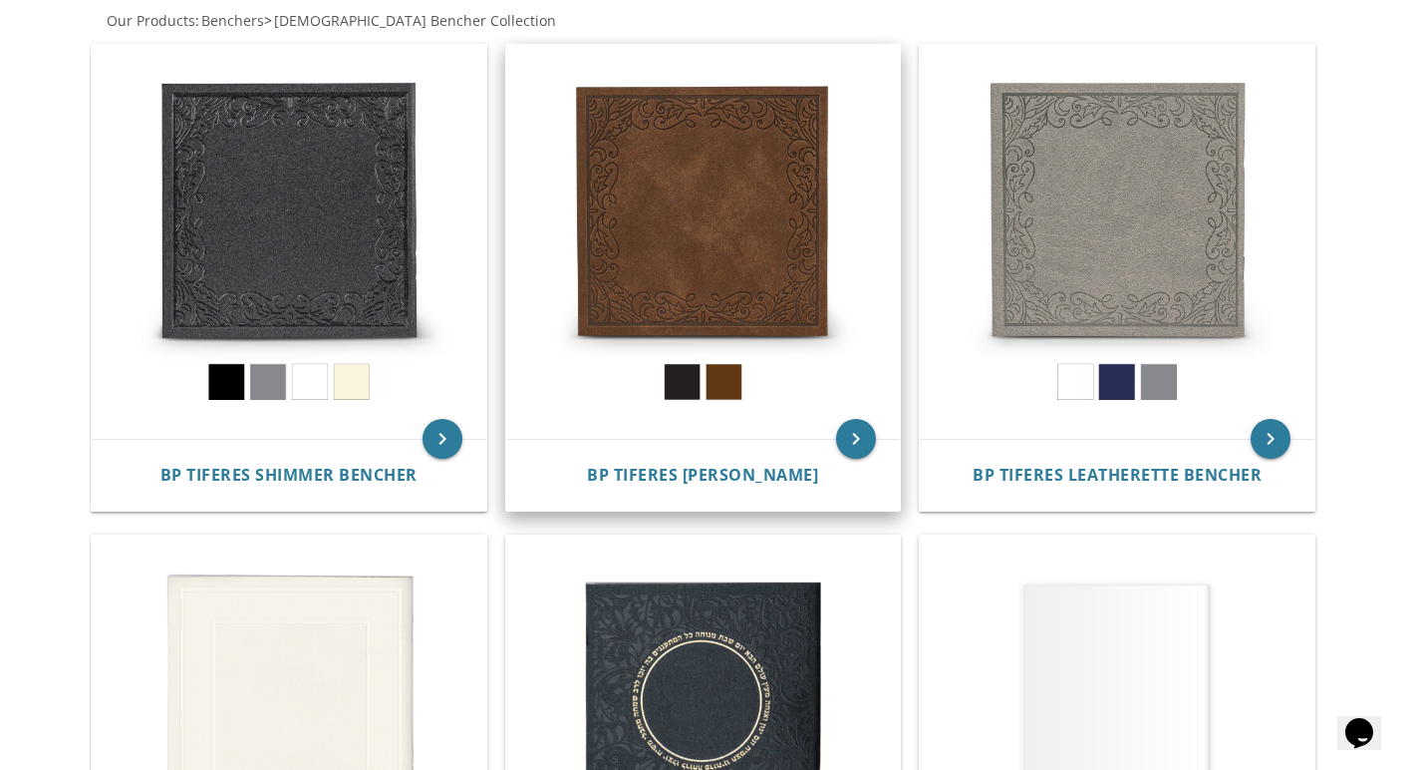
click at [624, 224] on img at bounding box center [703, 242] width 395 height 395
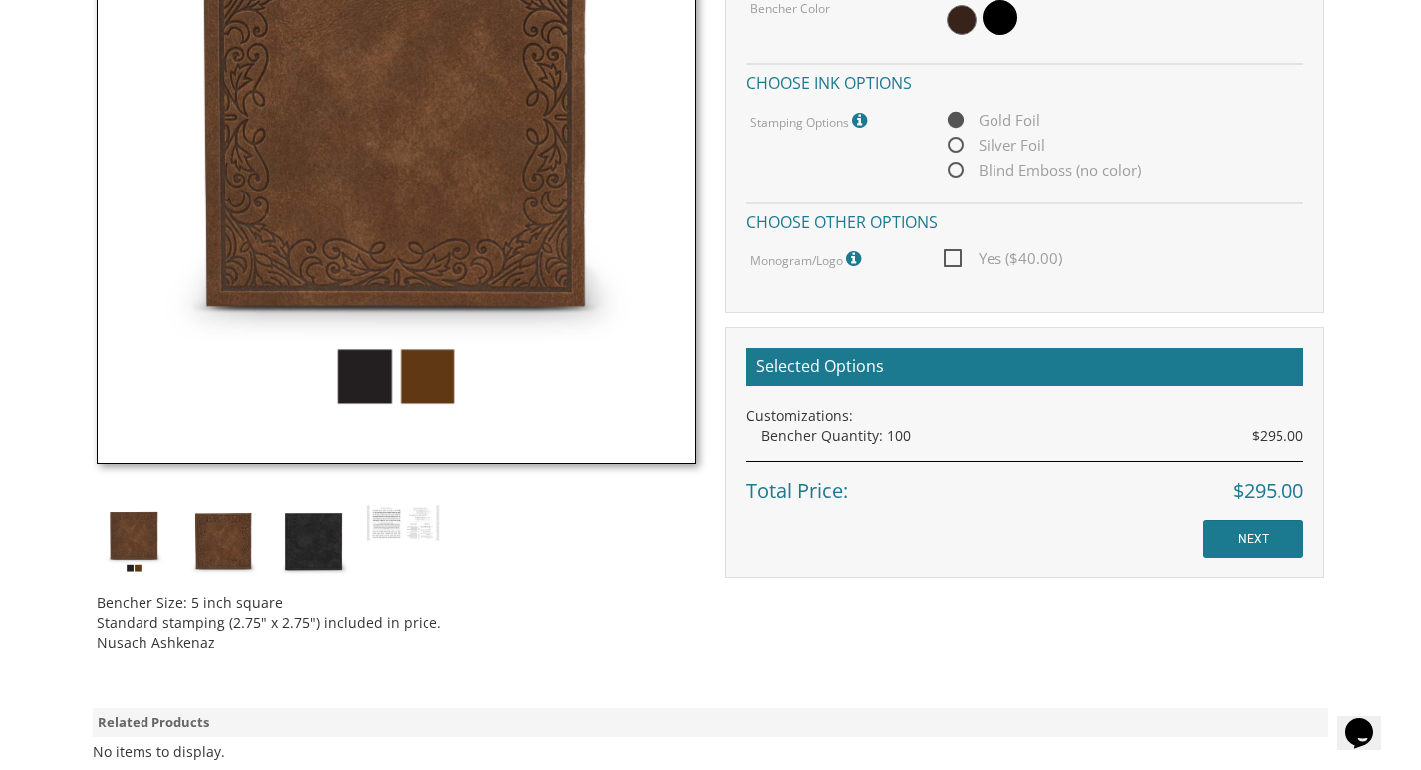
scroll to position [953, 0]
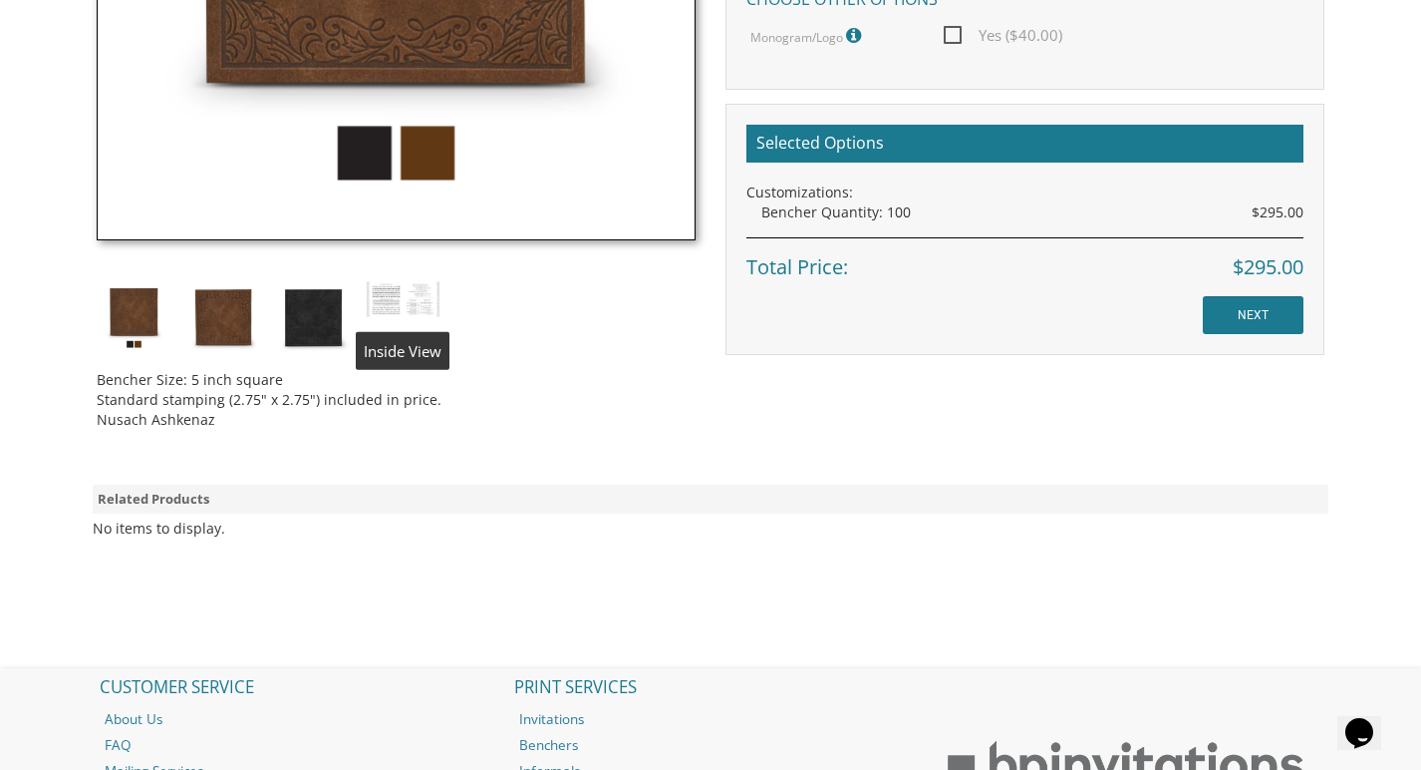
click at [426, 291] on img at bounding box center [403, 299] width 75 height 38
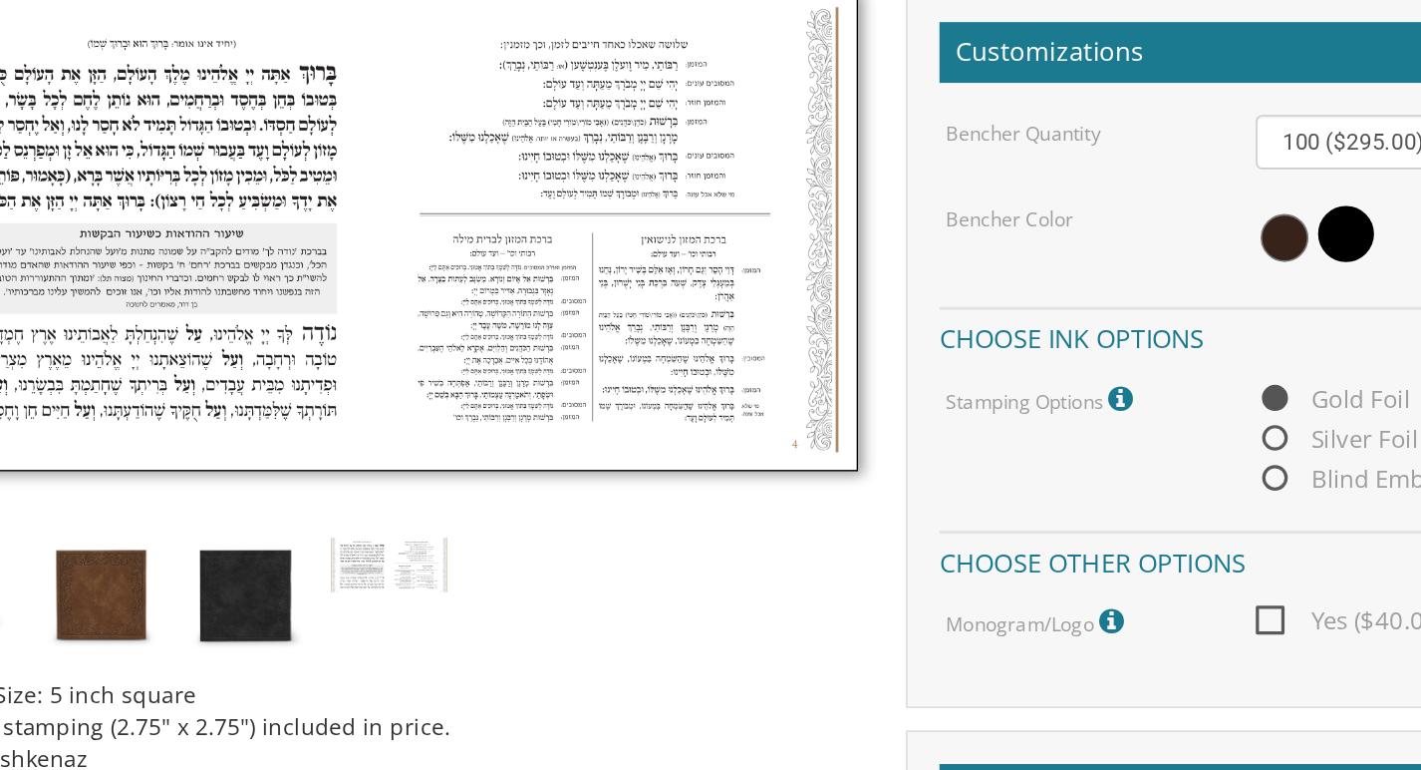
scroll to position [433, 0]
